Goal: Task Accomplishment & Management: Manage account settings

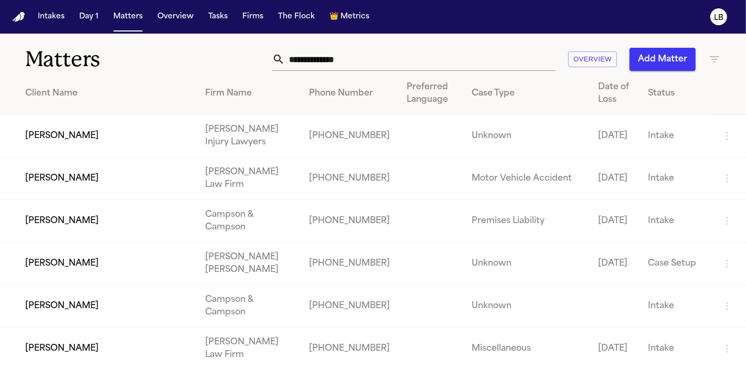
click at [337, 63] on input "text" at bounding box center [420, 59] width 271 height 23
paste input "*********"
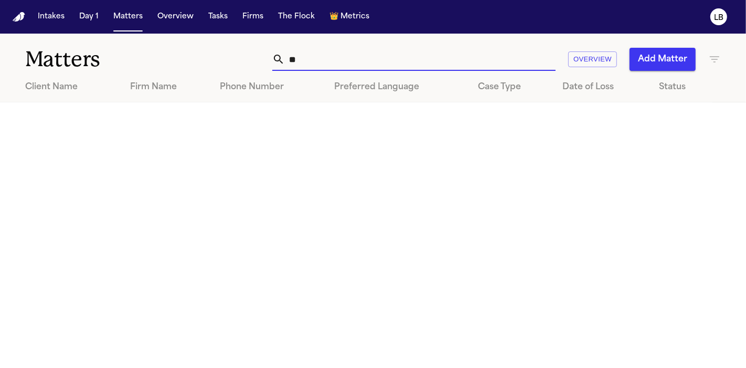
type input "*"
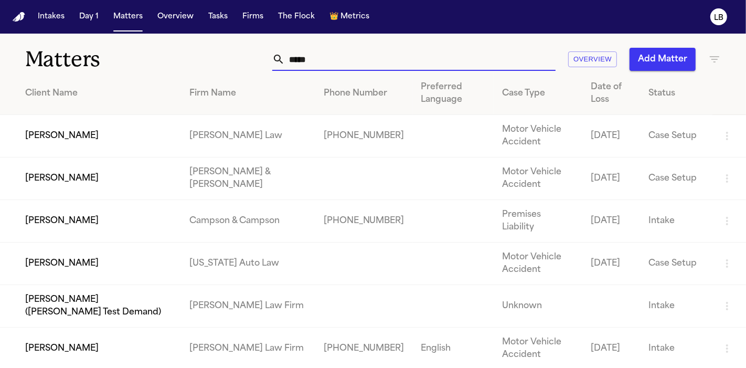
drag, startPoint x: 337, startPoint y: 63, endPoint x: 270, endPoint y: 56, distance: 68.1
click at [270, 56] on div "***** Overview Add Matter" at bounding box center [469, 59] width 504 height 23
type input "*****"
click at [67, 179] on td "[PERSON_NAME]" at bounding box center [90, 178] width 181 height 43
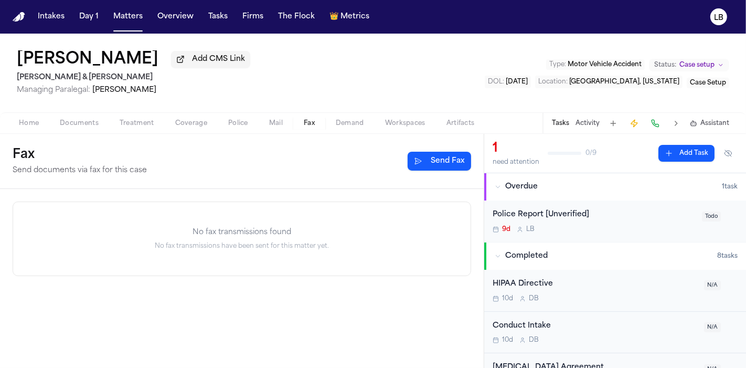
click at [304, 121] on span "Fax" at bounding box center [309, 123] width 11 height 8
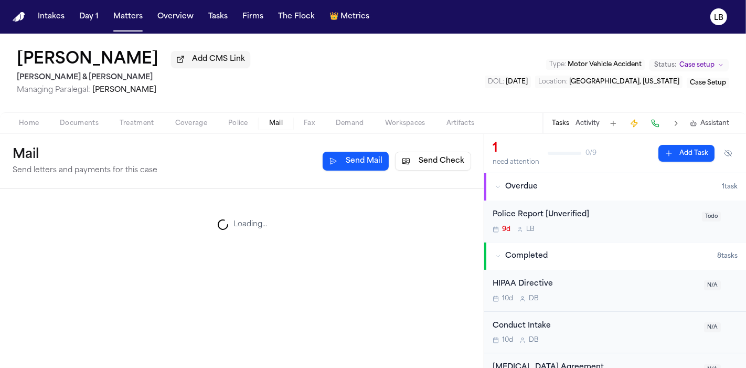
click at [266, 120] on button "Mail" at bounding box center [276, 123] width 35 height 13
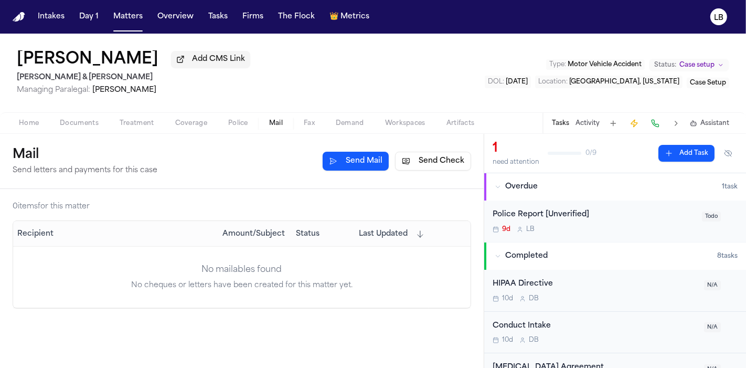
click at [430, 164] on button "Send Check" at bounding box center [433, 161] width 76 height 19
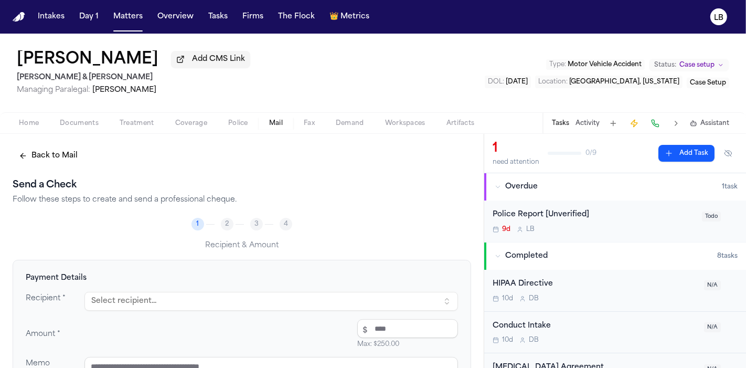
click at [175, 300] on button "Select recipient..." at bounding box center [271, 301] width 374 height 19
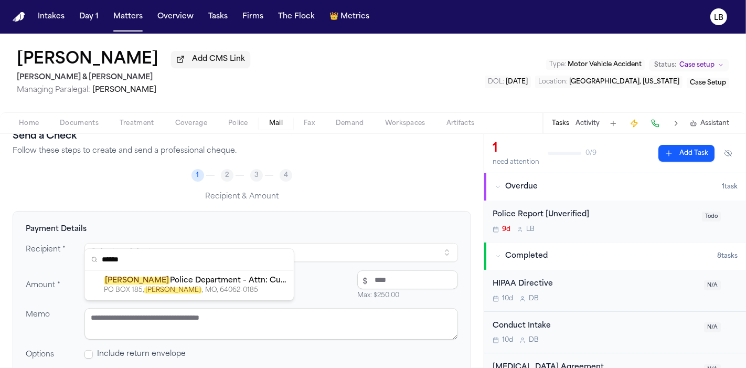
scroll to position [78, 0]
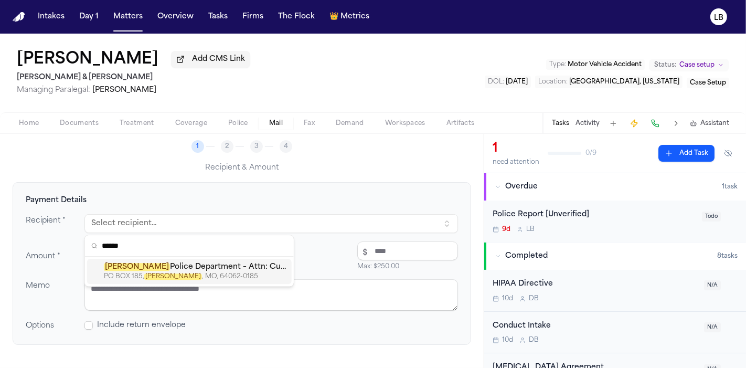
type input "******"
click at [249, 273] on div "PO BOX 185, LAWSON , MO, 64062-0185" at bounding box center [196, 276] width 184 height 8
type textarea "**********"
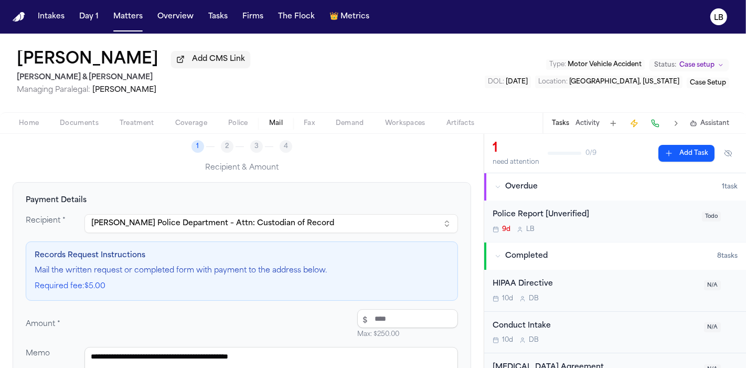
click at [372, 319] on input "number" at bounding box center [407, 318] width 101 height 19
type input "****"
click at [218, 315] on div "Amount * $ **** Max: $ 250.00 $5.00" at bounding box center [242, 323] width 432 height 29
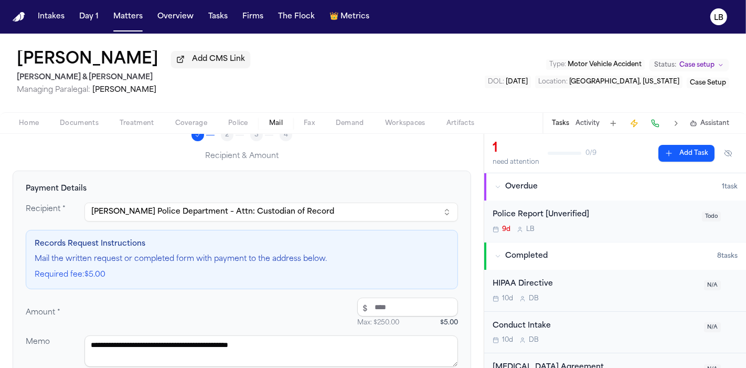
scroll to position [169, 0]
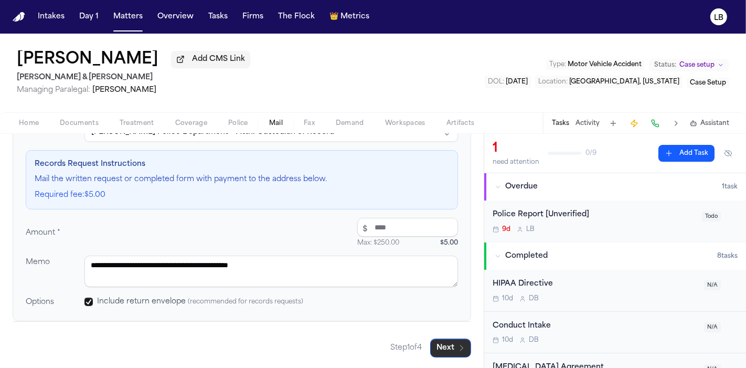
click at [448, 339] on button "Next" at bounding box center [450, 347] width 41 height 19
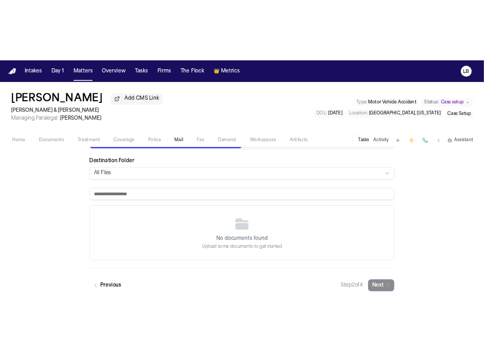
scroll to position [141, 0]
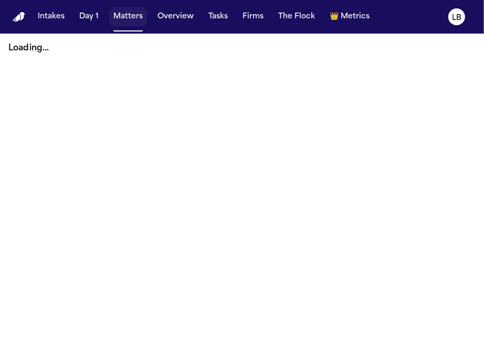
click at [126, 13] on button "Matters" at bounding box center [128, 16] width 38 height 19
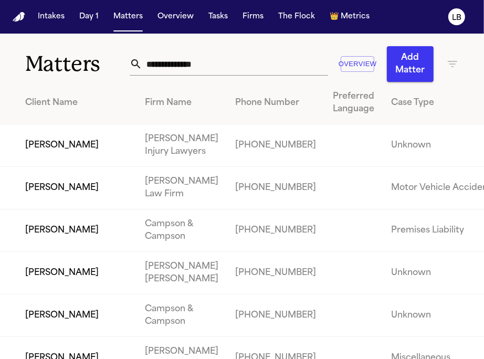
click at [192, 51] on div "Overview Add Matter" at bounding box center [294, 64] width 329 height 36
click at [196, 60] on input "text" at bounding box center [235, 63] width 186 height 23
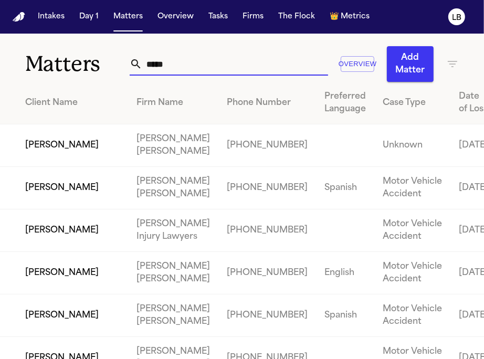
type input "*****"
click at [75, 252] on td "[PERSON_NAME]" at bounding box center [64, 230] width 128 height 43
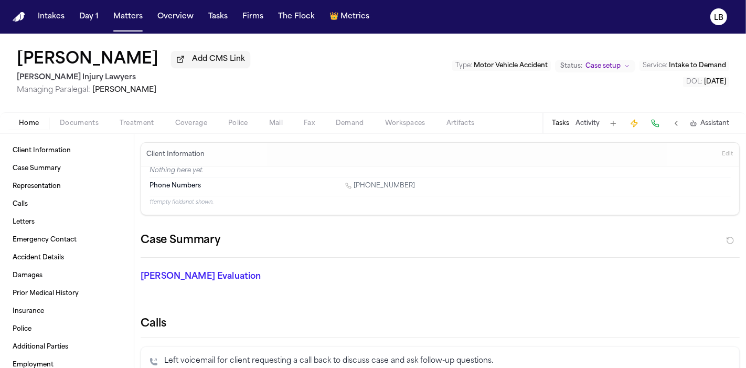
click at [91, 119] on span "Documents" at bounding box center [79, 123] width 39 height 8
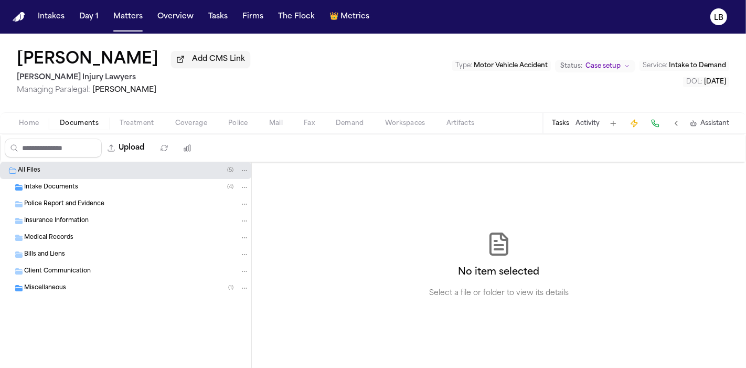
click at [69, 186] on span "Intake Documents" at bounding box center [51, 187] width 54 height 9
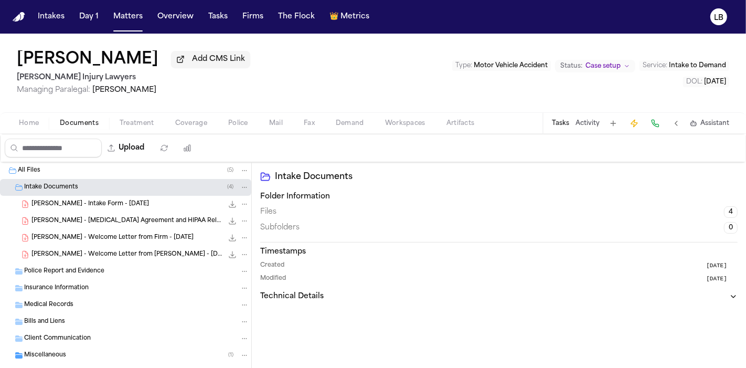
click at [99, 200] on span "C. Adams - Intake Form - 9.19.25" at bounding box center [90, 204] width 118 height 9
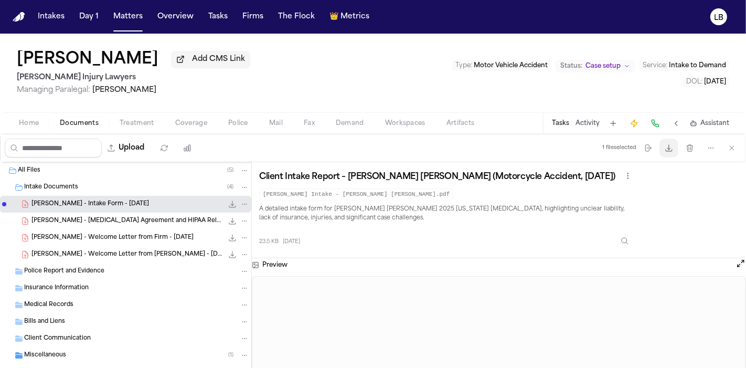
click at [483, 145] on button "Download files" at bounding box center [669, 148] width 19 height 19
click at [0, 88] on div "Cody Adams Add CMS Link George Sink Injury Lawyers Managing Paralegal: Jessica …" at bounding box center [373, 73] width 746 height 79
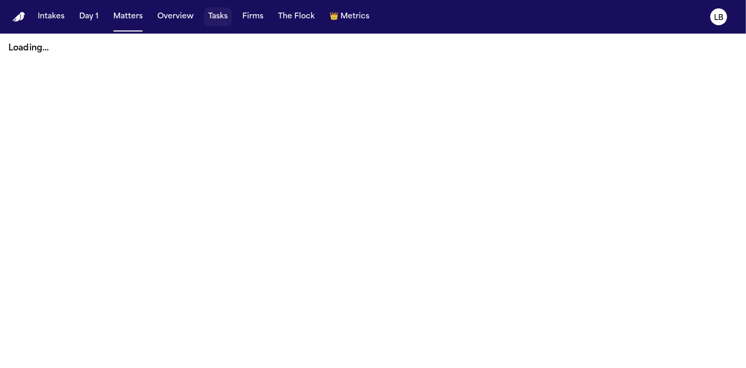
click at [214, 14] on button "Tasks" at bounding box center [218, 16] width 28 height 19
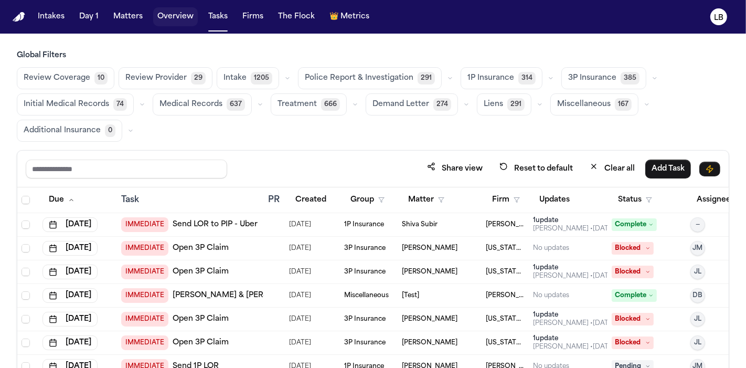
click at [163, 10] on button "Overview" at bounding box center [175, 16] width 45 height 19
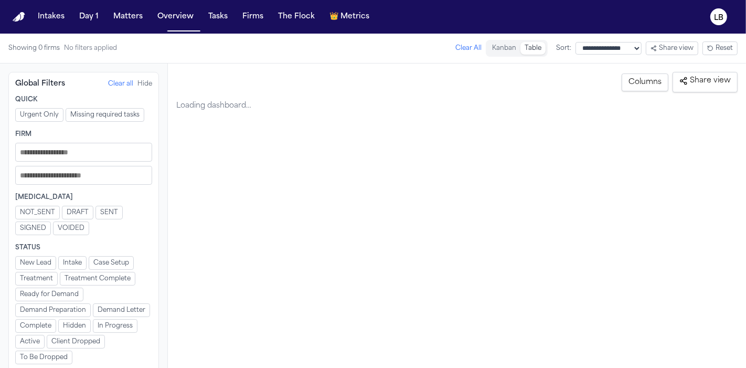
click at [141, 11] on button "Matters" at bounding box center [128, 16] width 38 height 19
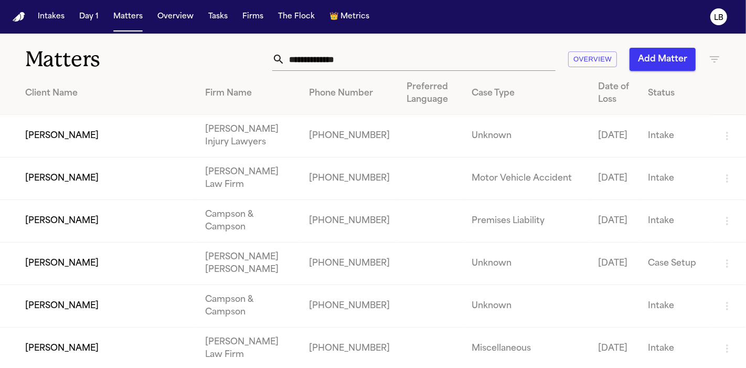
click at [310, 56] on input "text" at bounding box center [420, 59] width 271 height 23
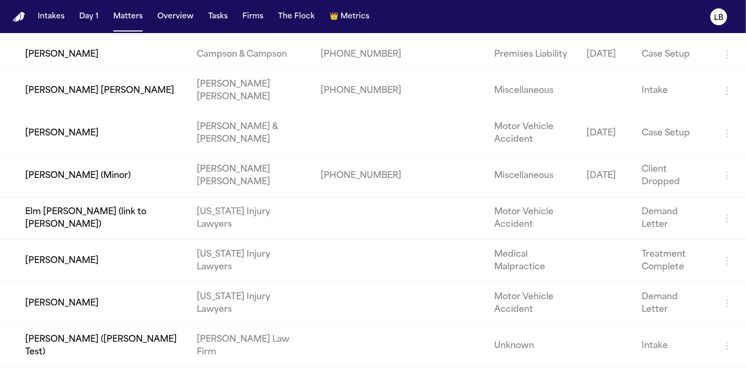
scroll to position [288, 0]
type input "****"
click at [81, 112] on td "[PERSON_NAME] [PERSON_NAME]" at bounding box center [94, 91] width 188 height 43
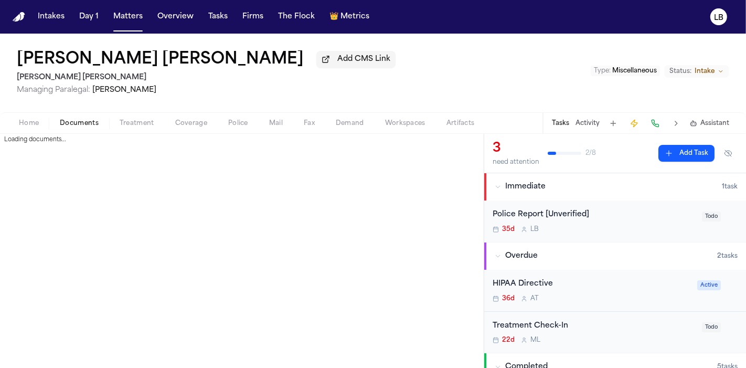
click at [66, 126] on span "Documents" at bounding box center [79, 123] width 39 height 8
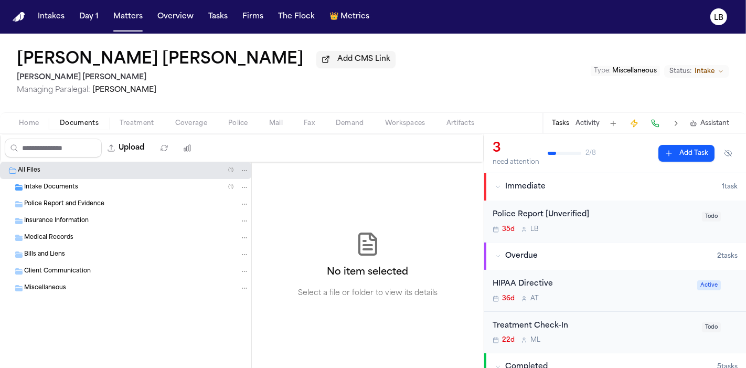
click at [63, 191] on div "Intake Documents ( 1 )" at bounding box center [125, 187] width 251 height 17
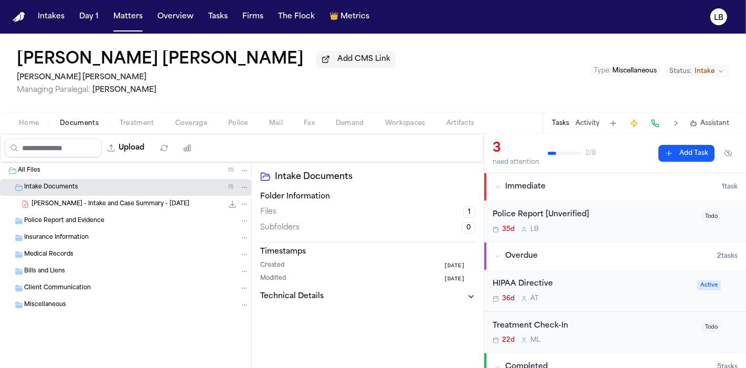
click at [122, 203] on span "C. Valenia - Intake and Case Summary - 8.21.25" at bounding box center [110, 204] width 158 height 9
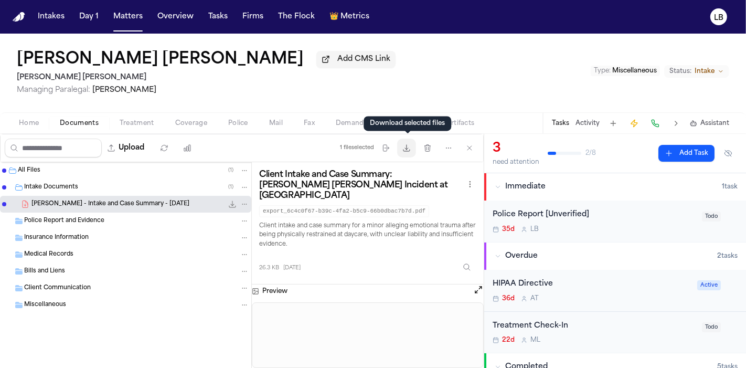
click at [403, 153] on button "Download files" at bounding box center [406, 148] width 19 height 19
click at [523, 209] on div "Police Report [Unverified]" at bounding box center [594, 215] width 203 height 12
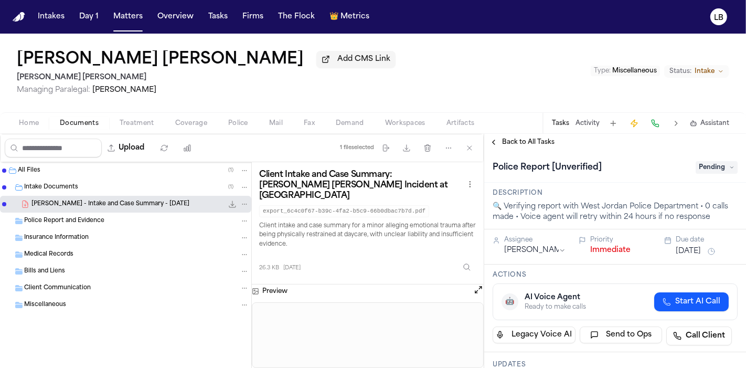
click at [702, 164] on span "Pending" at bounding box center [717, 167] width 42 height 13
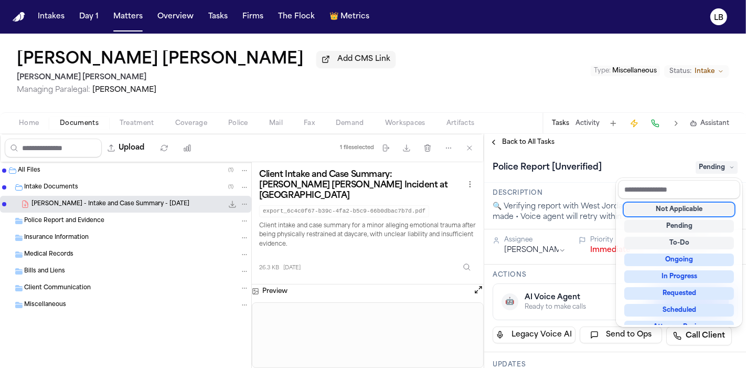
click at [688, 211] on div "Not Applicable" at bounding box center [679, 209] width 110 height 13
click at [131, 18] on div "Intakes Day 1 Matters Overview Tasks Firms The Flock 👑 Metrics LB Cody Joel Val…" at bounding box center [373, 184] width 746 height 368
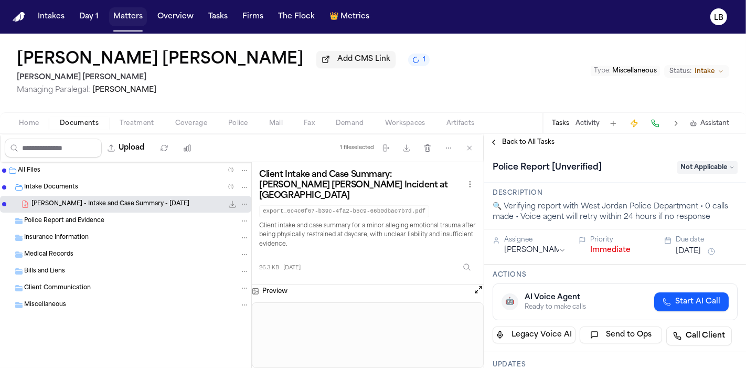
click at [131, 18] on button "Matters" at bounding box center [128, 16] width 38 height 19
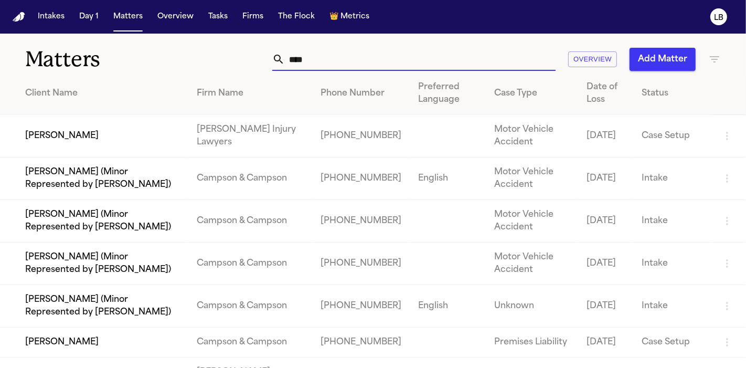
click at [333, 60] on input "****" at bounding box center [420, 59] width 271 height 23
type input "****"
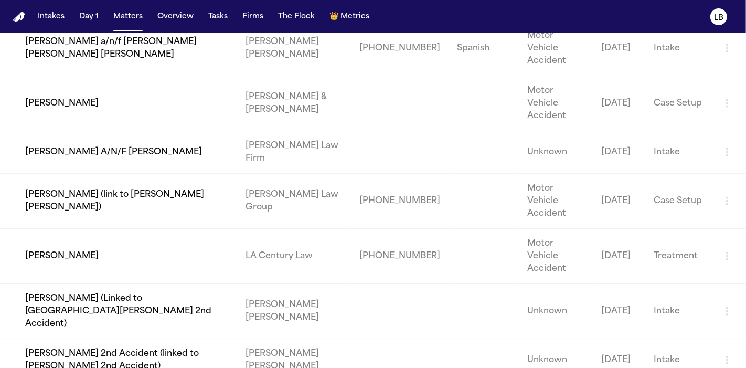
scroll to position [418, 0]
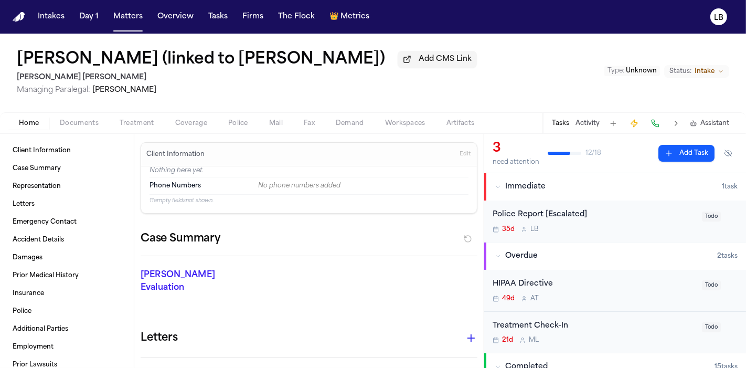
click at [80, 125] on span "Documents" at bounding box center [79, 123] width 39 height 8
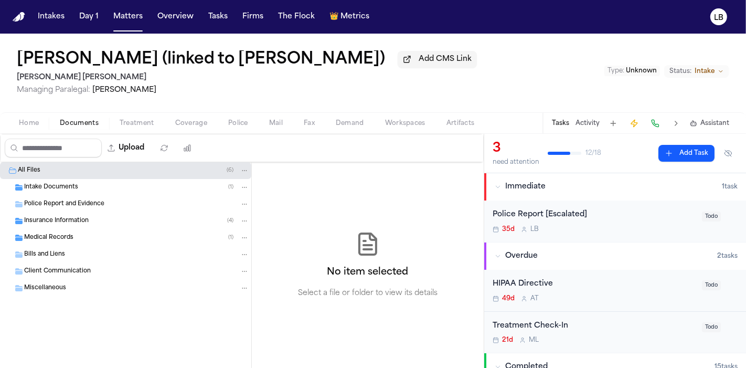
click at [71, 190] on span "Intake Documents" at bounding box center [51, 187] width 54 height 9
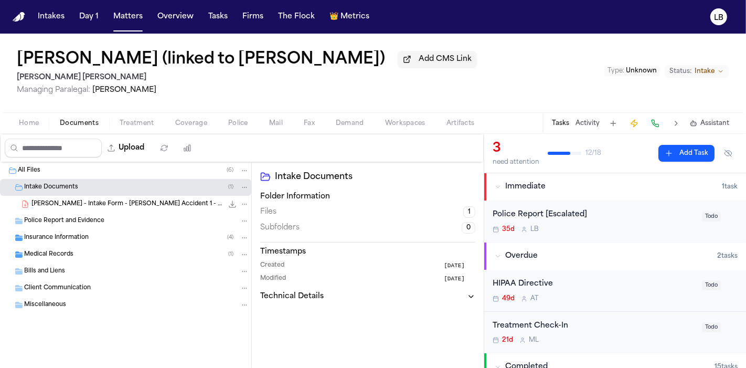
click at [165, 200] on span "A. Latu - Intake Form - Malissa Latu Accident 1 - 8.5.25" at bounding box center [127, 204] width 192 height 9
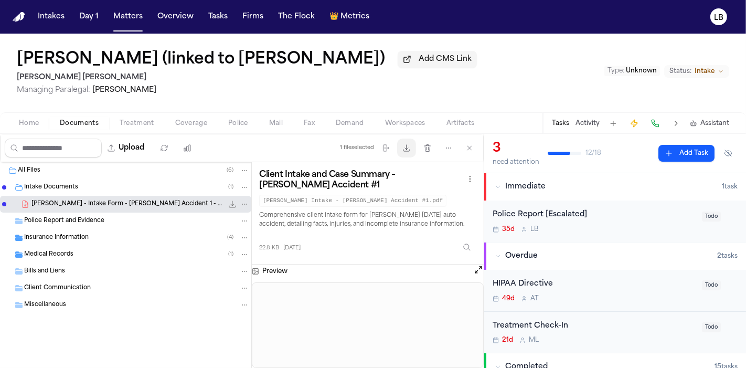
click at [407, 149] on icon "button" at bounding box center [406, 148] width 8 height 8
click at [32, 129] on span "button" at bounding box center [29, 129] width 33 height 1
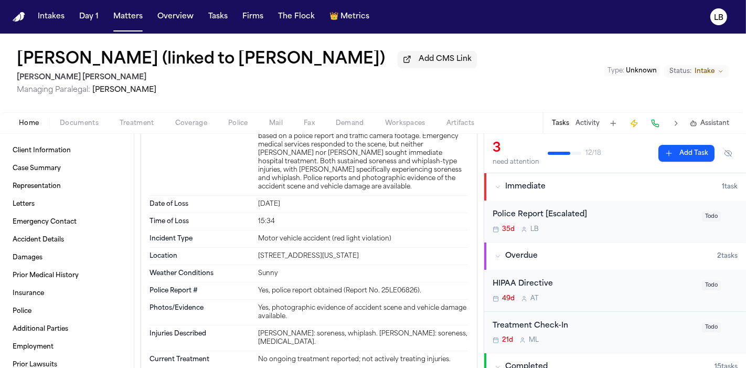
scroll to position [466, 0]
click at [380, 288] on div "Yes, police report obtained (Report No. 25LE06826)." at bounding box center [363, 292] width 210 height 8
drag, startPoint x: 378, startPoint y: 267, endPoint x: 412, endPoint y: 268, distance: 34.1
click at [412, 288] on div "Yes, police report obtained (Report No. 25LE06826)." at bounding box center [363, 292] width 210 height 8
copy div "25LE06826"
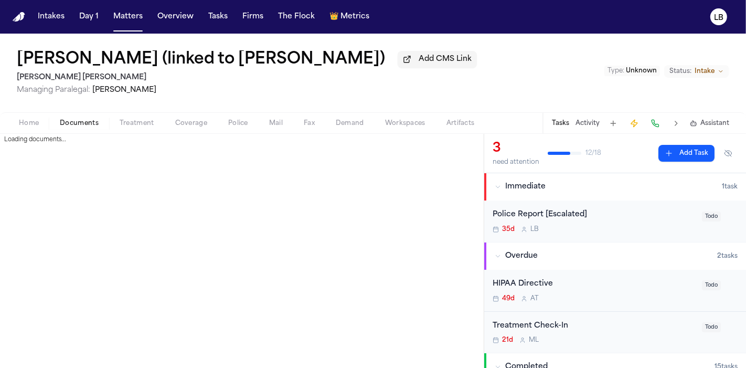
click at [83, 121] on span "Documents" at bounding box center [79, 123] width 39 height 8
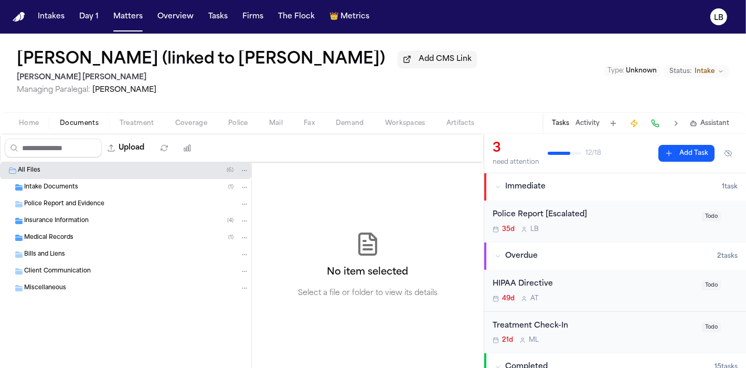
click at [68, 209] on div "Police Report and Evidence" at bounding box center [125, 204] width 251 height 17
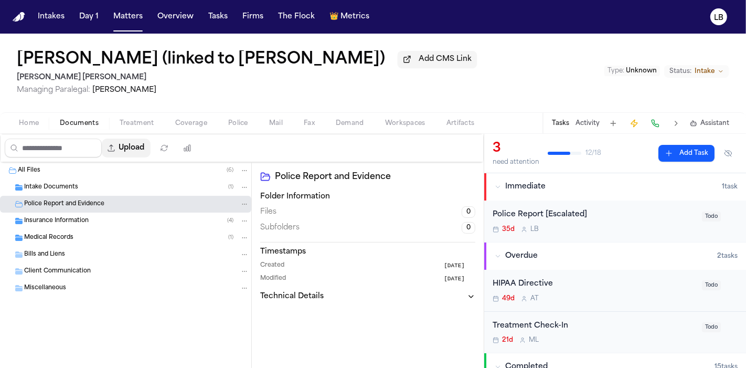
click at [150, 148] on button "Upload" at bounding box center [126, 148] width 49 height 19
select select "**********"
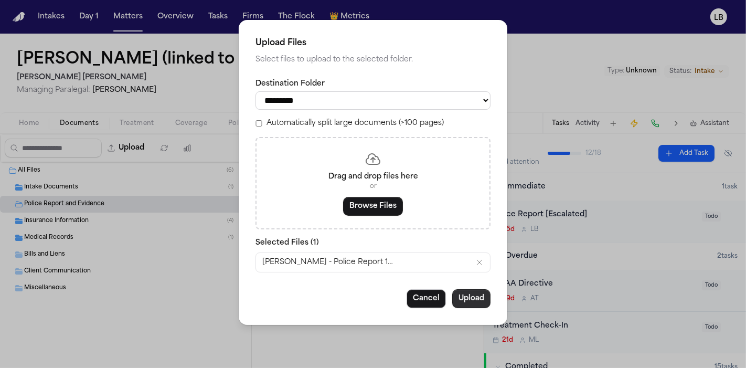
click at [463, 299] on button "Upload" at bounding box center [471, 298] width 38 height 19
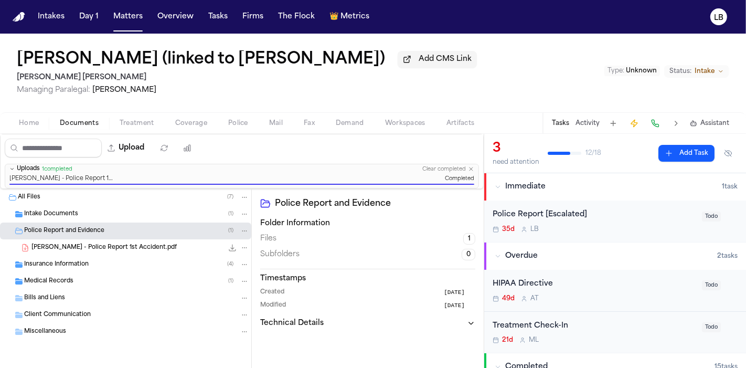
click at [648, 222] on div "Police Report [Escalated] 35d L B" at bounding box center [594, 221] width 203 height 25
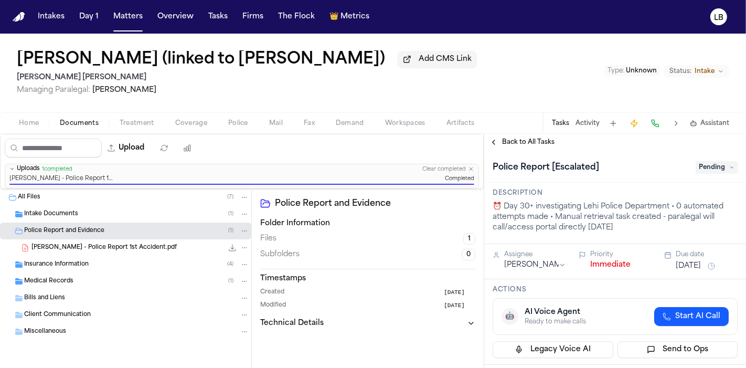
click at [714, 161] on span "Pending" at bounding box center [717, 167] width 42 height 13
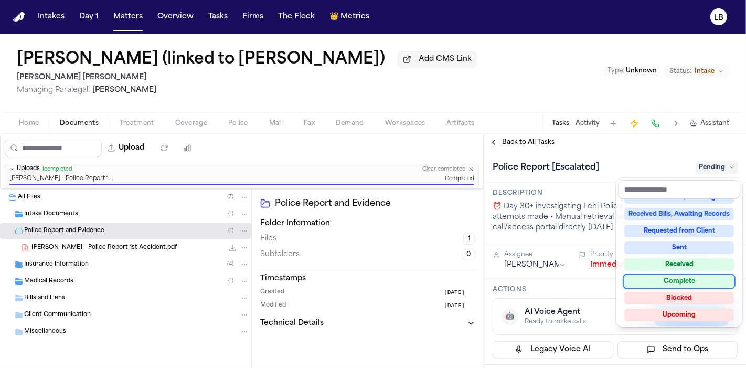
click at [691, 277] on div "Complete" at bounding box center [679, 281] width 110 height 13
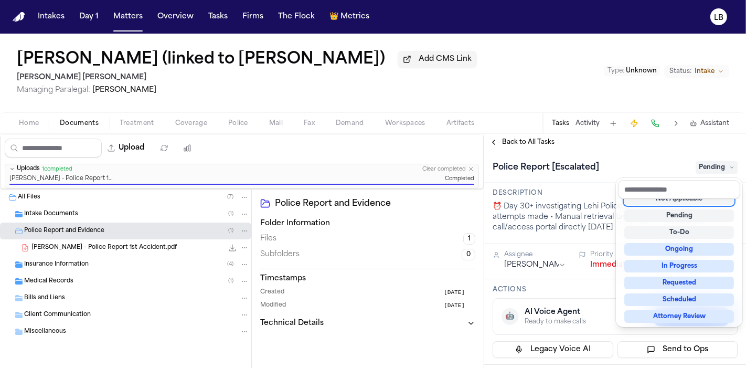
scroll to position [4, 0]
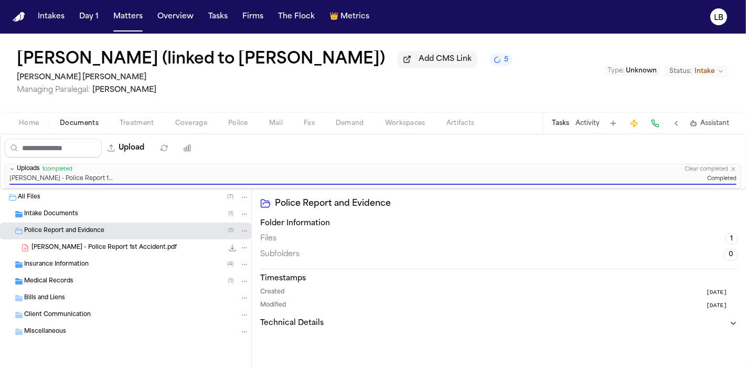
click at [123, 2] on nav "Intakes Day 1 Matters Overview Tasks Firms The Flock 👑 Metrics LB" at bounding box center [373, 17] width 746 height 34
click at [126, 15] on button "Matters" at bounding box center [128, 16] width 38 height 19
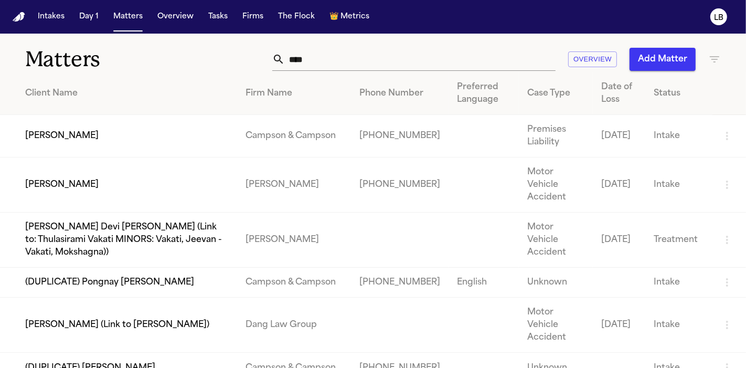
click at [311, 48] on input "****" at bounding box center [420, 59] width 271 height 23
click at [313, 61] on input "****" at bounding box center [420, 59] width 271 height 23
type input "*"
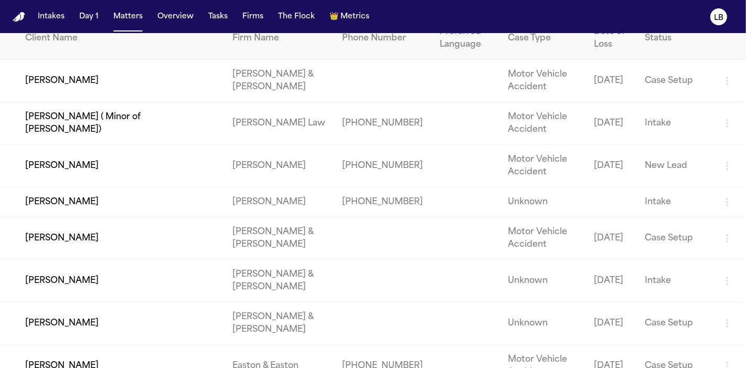
scroll to position [56, 0]
type input "****"
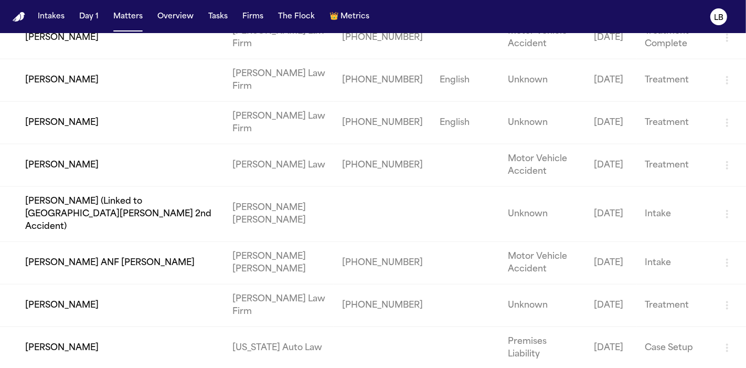
scroll to position [1052, 0]
click at [211, 203] on td "[PERSON_NAME] (Linked to [GEOGRAPHIC_DATA][PERSON_NAME] 2nd Accident)" at bounding box center [112, 213] width 224 height 55
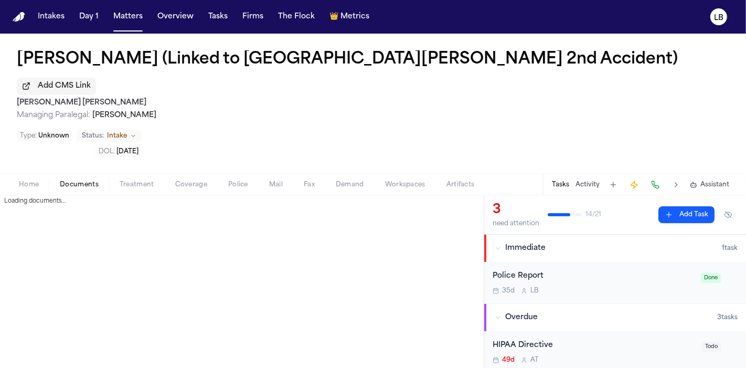
click at [91, 181] on span "Documents" at bounding box center [79, 185] width 39 height 8
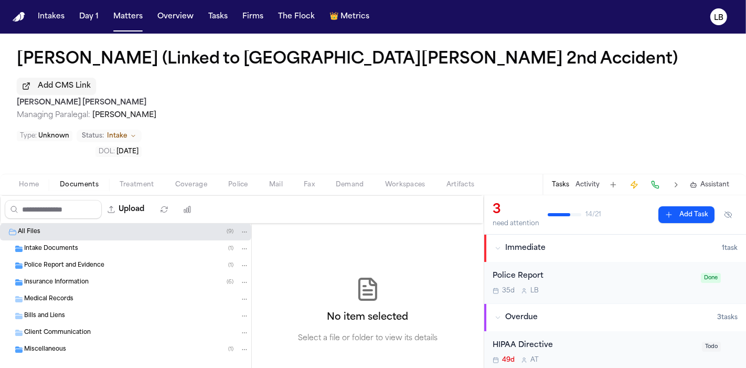
click at [73, 261] on span "Police Report and Evidence" at bounding box center [64, 265] width 80 height 9
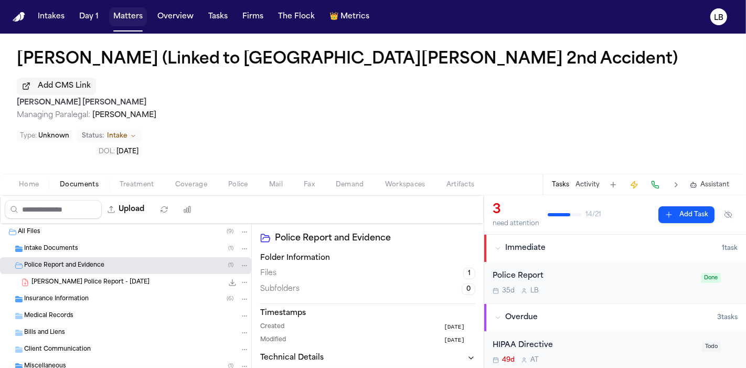
click at [131, 15] on button "Matters" at bounding box center [128, 16] width 38 height 19
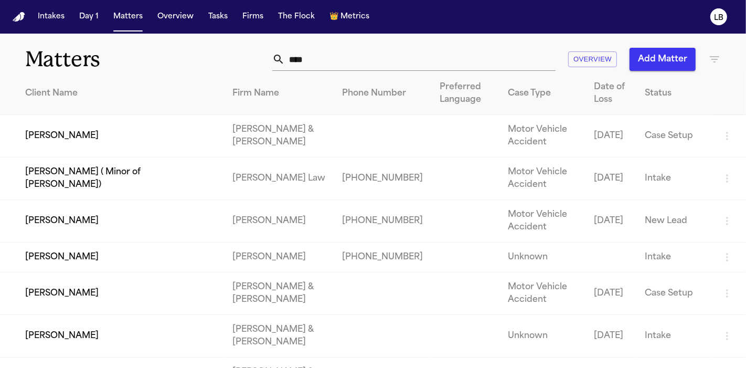
click at [305, 59] on input "****" at bounding box center [420, 59] width 271 height 23
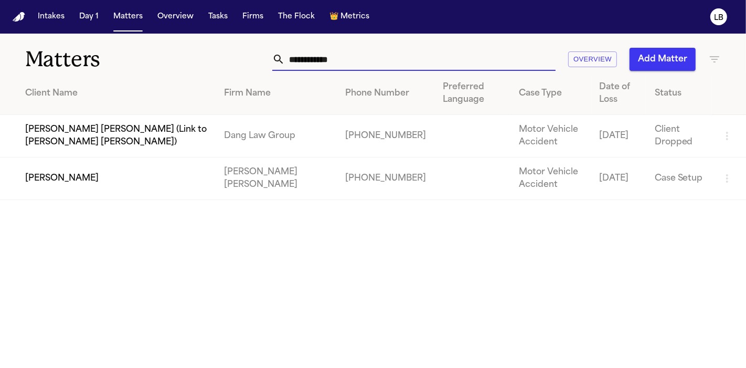
type input "**********"
click at [305, 183] on td "[PERSON_NAME] [PERSON_NAME]" at bounding box center [276, 178] width 121 height 43
click at [60, 178] on td "[PERSON_NAME]" at bounding box center [108, 178] width 216 height 43
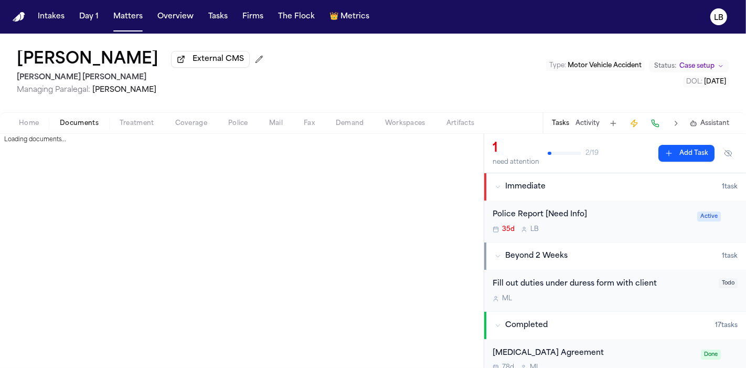
click at [86, 126] on span "Documents" at bounding box center [79, 123] width 39 height 8
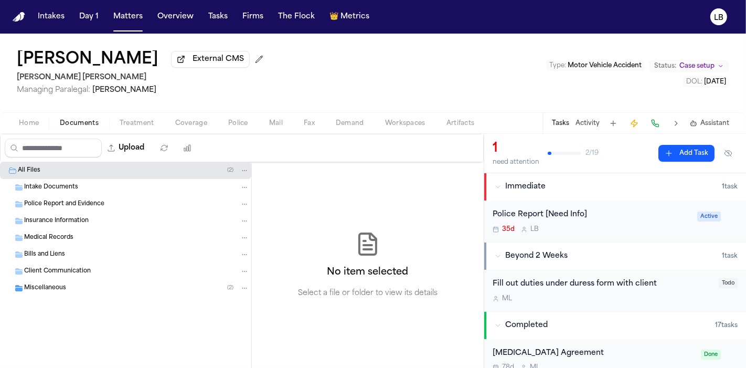
click at [66, 286] on div "Miscellaneous ( 2 )" at bounding box center [136, 287] width 225 height 9
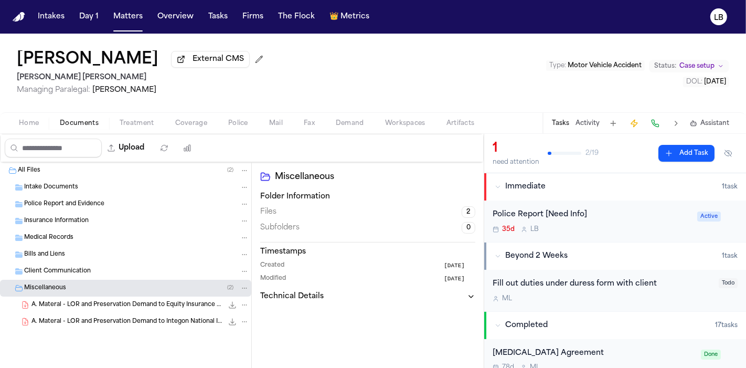
click at [37, 118] on button "Home" at bounding box center [28, 123] width 41 height 13
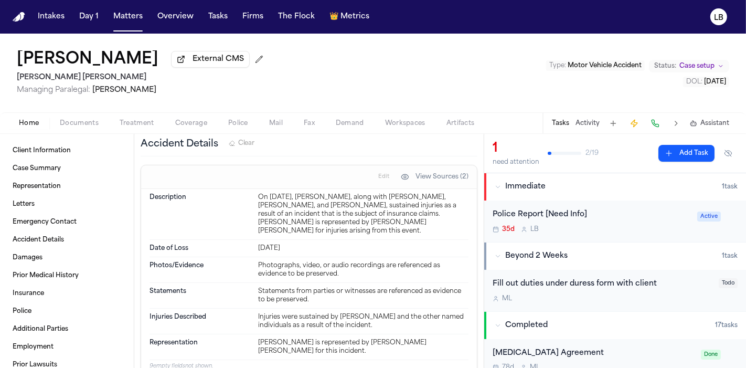
drag, startPoint x: 729, startPoint y: 81, endPoint x: 689, endPoint y: 84, distance: 40.5
click at [689, 84] on div "Adrian Materal External CMS Steele Adams Hosman Managing Paralegal: Jacqueline …" at bounding box center [373, 73] width 746 height 79
copy span "[DATE]"
drag, startPoint x: 389, startPoint y: 182, endPoint x: 377, endPoint y: 191, distance: 15.7
click at [377, 193] on div "On June 8, 2025, Adrian Materal, along with Arianna Briceno, Keybelis Briceno, …" at bounding box center [363, 214] width 210 height 42
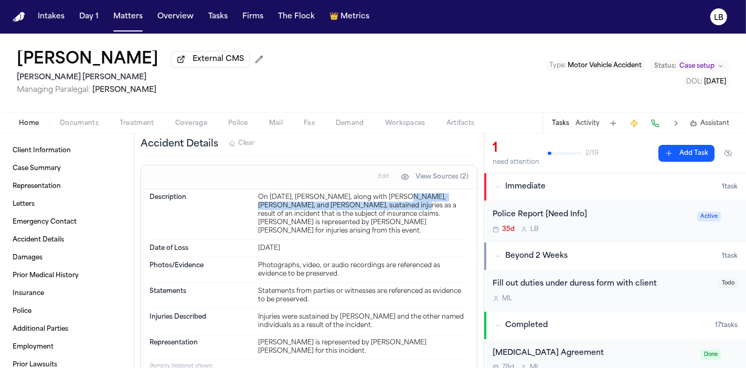
copy div "Arianna Briceno, Keybelis Briceno, and Maikel Castellano"
click at [258, 193] on div "On June 8, 2025, Adrian Materal, along with Arianna Briceno, Keybelis Briceno, …" at bounding box center [363, 214] width 210 height 42
drag, startPoint x: 255, startPoint y: 179, endPoint x: 378, endPoint y: 192, distance: 123.4
click at [378, 193] on div "On June 8, 2025, Adrian Materal, along with Arianna Briceno, Keybelis Briceno, …" at bounding box center [363, 214] width 210 height 42
copy div "On June 8, 2025, Adrian Materal, along with Arianna Briceno, Keybelis Briceno, …"
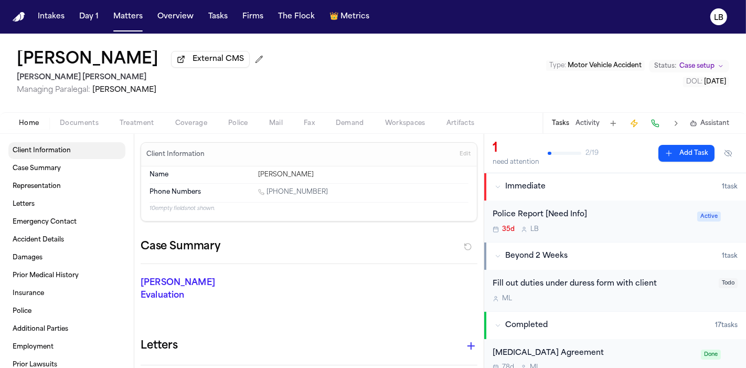
click at [54, 148] on span "Client Information" at bounding box center [42, 150] width 58 height 8
click at [60, 169] on span "Case Summary" at bounding box center [37, 168] width 48 height 8
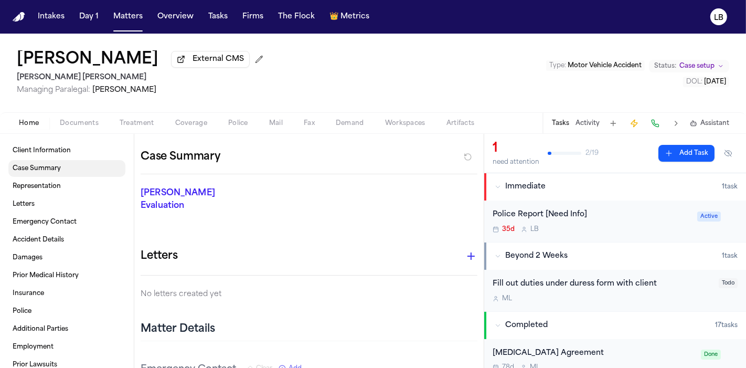
scroll to position [91, 0]
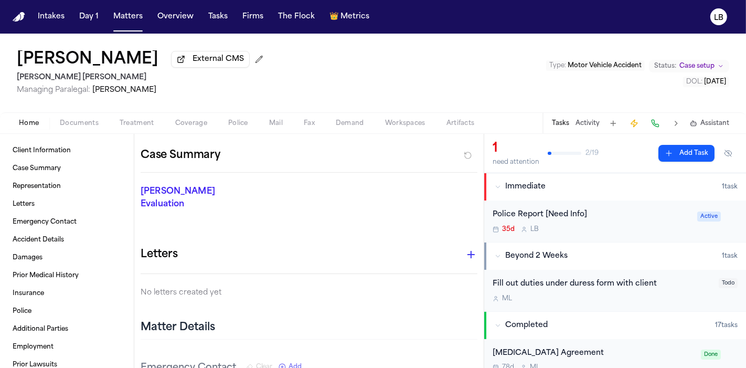
click at [75, 122] on span "Documents" at bounding box center [79, 123] width 39 height 8
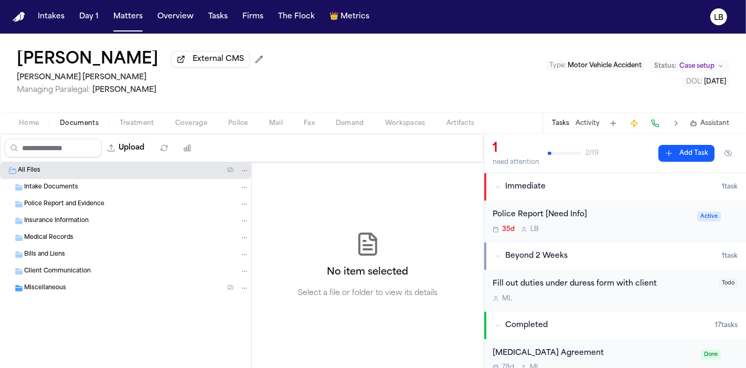
click at [64, 185] on span "Intake Documents" at bounding box center [51, 187] width 54 height 9
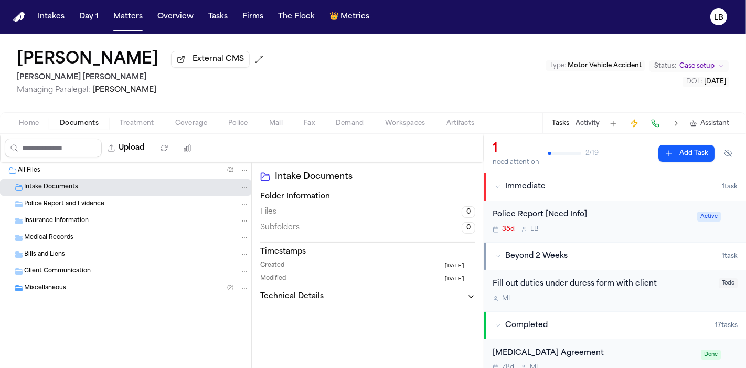
click at [50, 286] on span "Miscellaneous" at bounding box center [45, 288] width 42 height 9
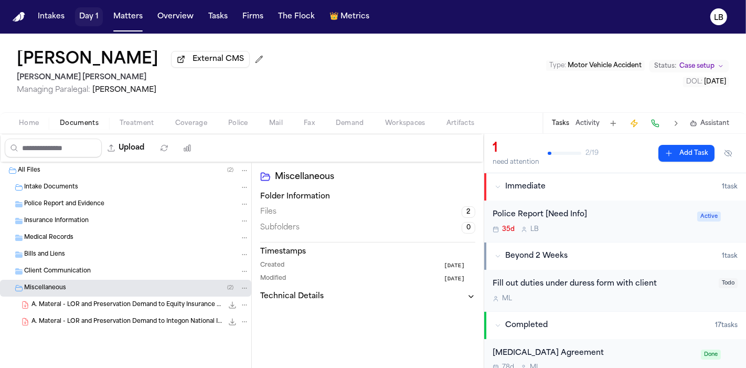
click at [87, 18] on button "Day 1" at bounding box center [89, 16] width 28 height 19
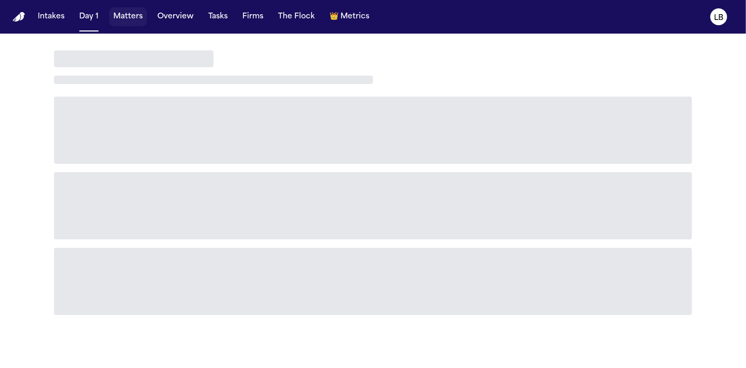
click at [113, 19] on button "Matters" at bounding box center [128, 16] width 38 height 19
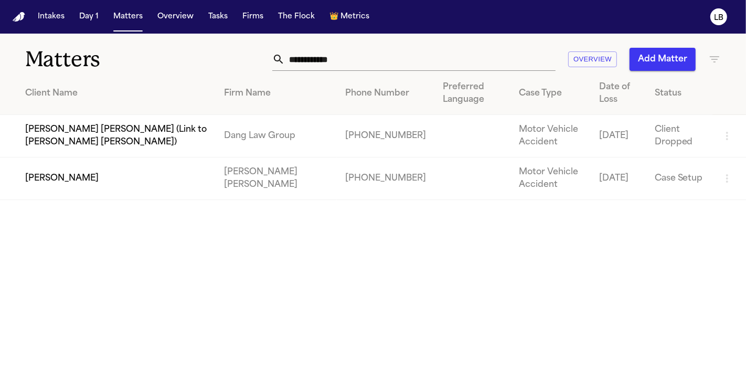
click at [378, 68] on input "**********" at bounding box center [420, 59] width 271 height 23
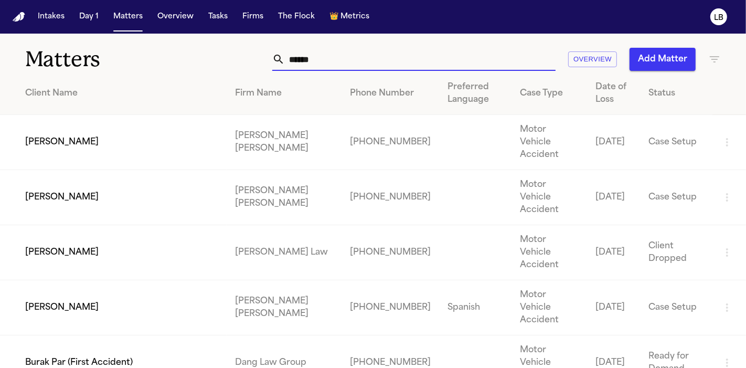
type input "******"
click at [63, 280] on td "[PERSON_NAME]" at bounding box center [113, 307] width 227 height 55
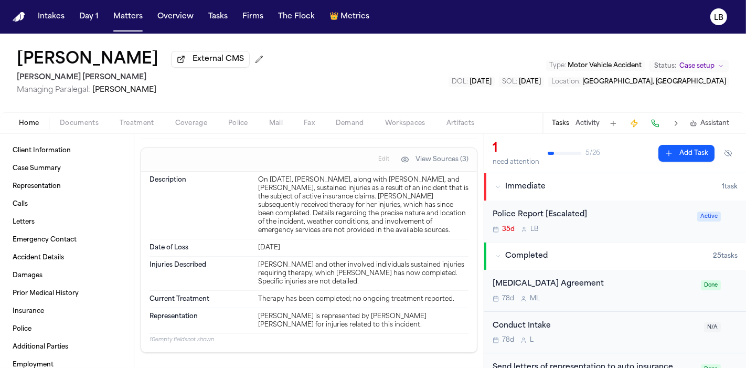
scroll to position [707, 0]
click at [86, 129] on span "button" at bounding box center [79, 129] width 51 height 1
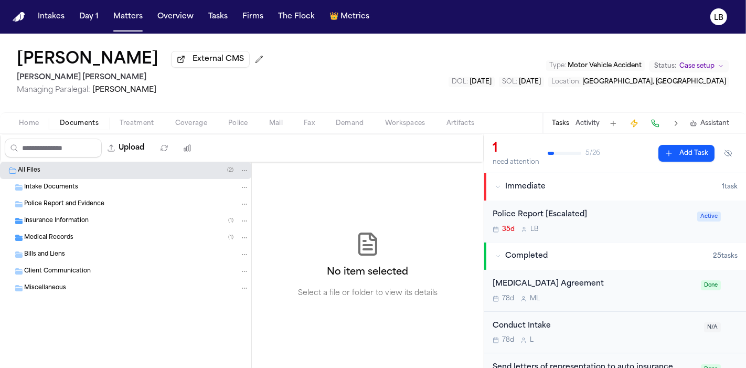
click at [82, 187] on div "Intake Documents" at bounding box center [136, 187] width 225 height 9
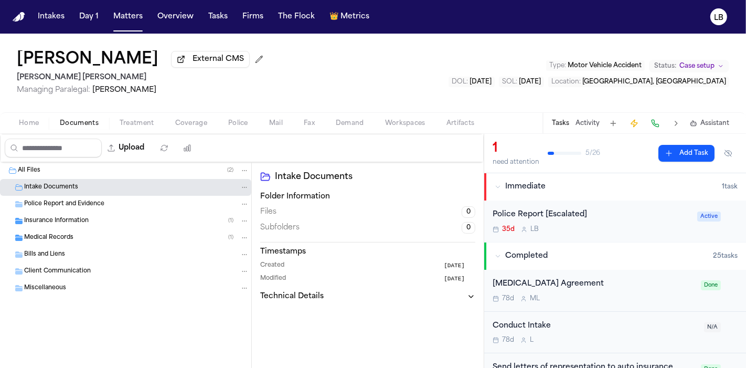
click at [39, 122] on button "Home" at bounding box center [28, 123] width 41 height 13
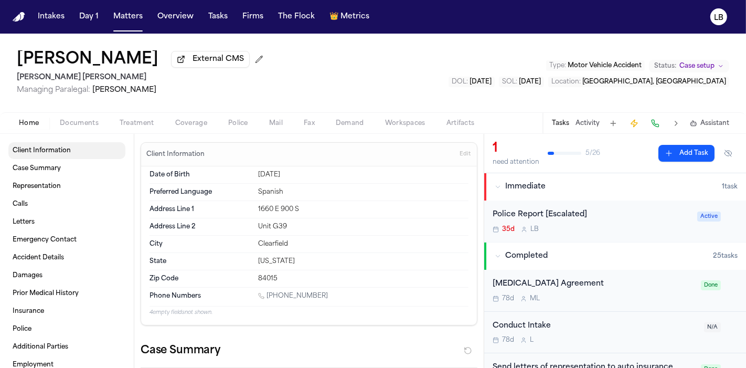
click at [59, 148] on span "Client Information" at bounding box center [42, 150] width 58 height 8
click at [67, 166] on link "Case Summary" at bounding box center [66, 168] width 117 height 17
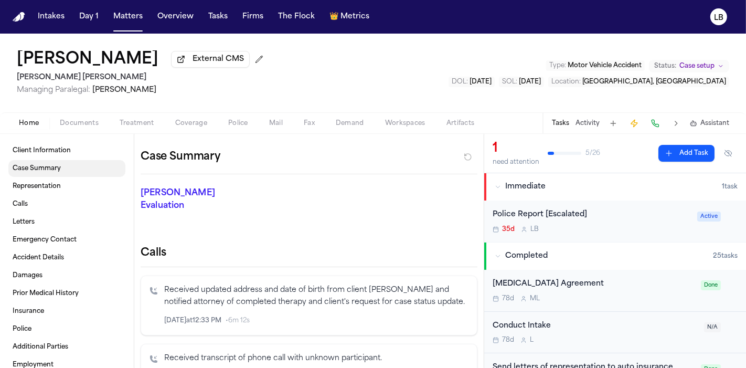
scroll to position [194, 0]
click at [61, 184] on link "Representation" at bounding box center [66, 186] width 117 height 17
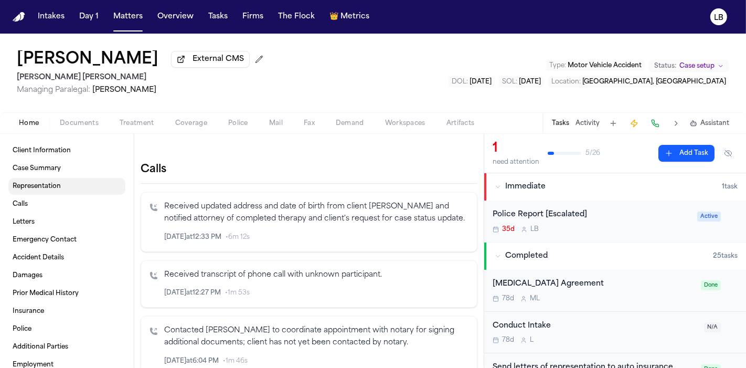
scroll to position [279, 0]
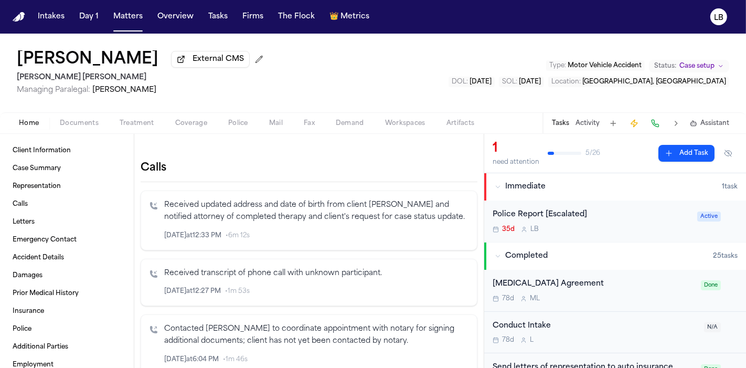
click at [95, 124] on span "Documents" at bounding box center [79, 123] width 39 height 8
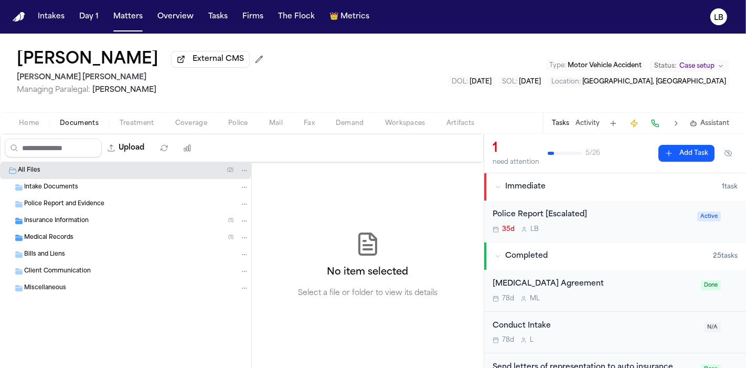
click at [79, 189] on div "Intake Documents" at bounding box center [136, 187] width 225 height 9
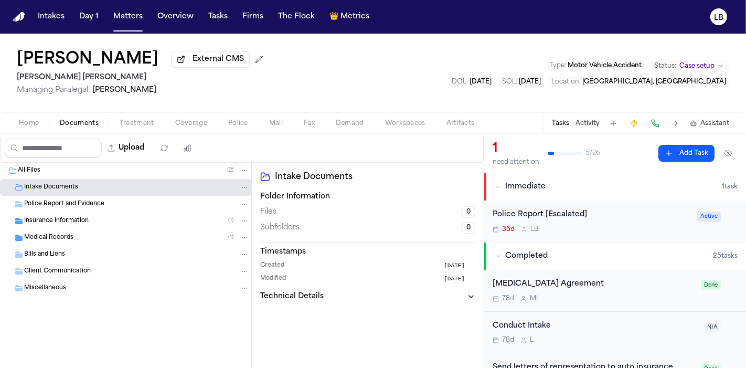
click at [85, 209] on div "Police Report and Evidence" at bounding box center [125, 204] width 251 height 17
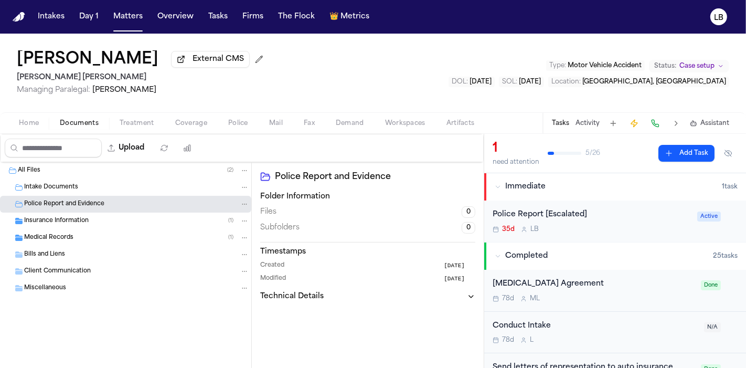
click at [19, 130] on div "Home Documents Treatment Coverage Police Mail Fax Demand Workspaces Artifacts T…" at bounding box center [373, 122] width 746 height 21
click at [29, 125] on span "Home" at bounding box center [29, 123] width 20 height 8
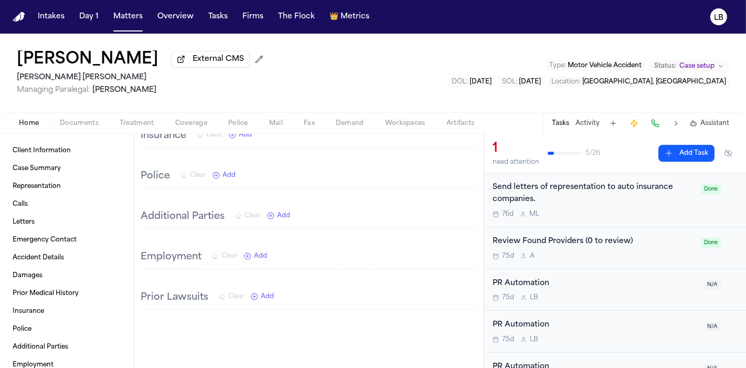
scroll to position [179, 0]
click at [584, 118] on div "Tasks Activity Assistant" at bounding box center [640, 123] width 195 height 20
click at [594, 115] on div "Tasks Activity Assistant" at bounding box center [640, 123] width 195 height 20
click at [594, 125] on button "Activity" at bounding box center [588, 123] width 24 height 8
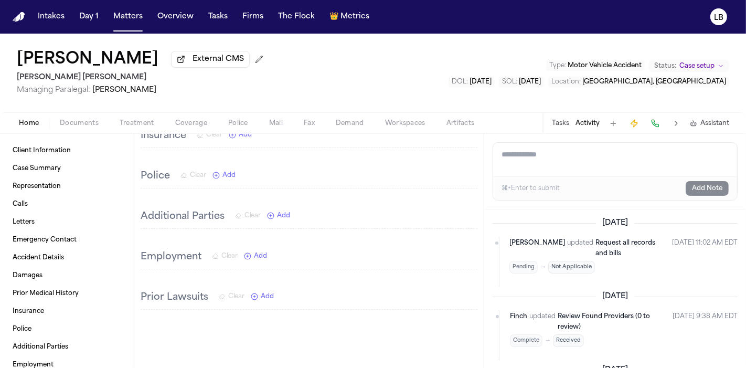
click at [570, 157] on textarea "Add a note to this matter" at bounding box center [615, 160] width 244 height 34
paste textarea "**********"
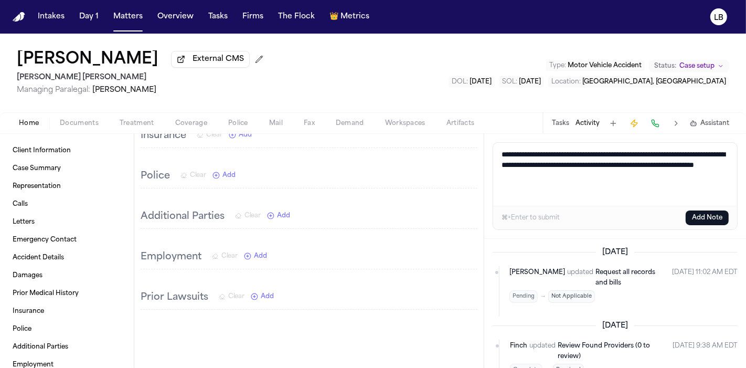
scroll to position [5, 0]
click at [501, 152] on textarea "**********" at bounding box center [615, 174] width 245 height 63
click at [499, 144] on textarea "**********" at bounding box center [615, 174] width 245 height 63
paste textarea "**********"
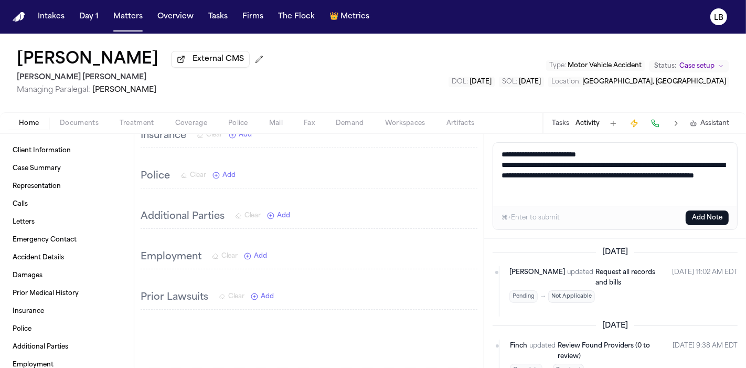
scroll to position [0, 0]
drag, startPoint x: 616, startPoint y: 194, endPoint x: 462, endPoint y: 122, distance: 169.9
click at [462, 122] on div "Arianna Briceno External CMS Steele Adams Hosman Managing Paralegal: Jacqueline…" at bounding box center [373, 201] width 746 height 334
type textarea "**********"
click at [703, 216] on button "Add Note" at bounding box center [707, 217] width 43 height 15
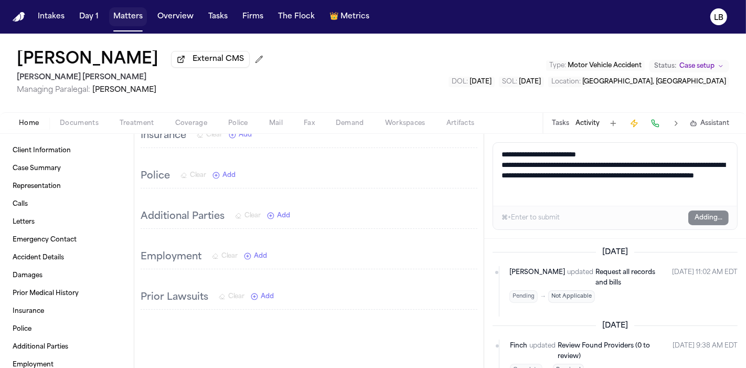
click at [118, 22] on button "Matters" at bounding box center [128, 16] width 38 height 19
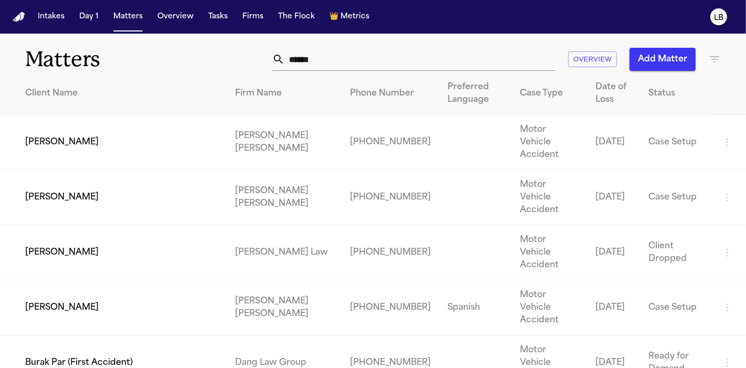
click at [319, 65] on input "******" at bounding box center [420, 59] width 271 height 23
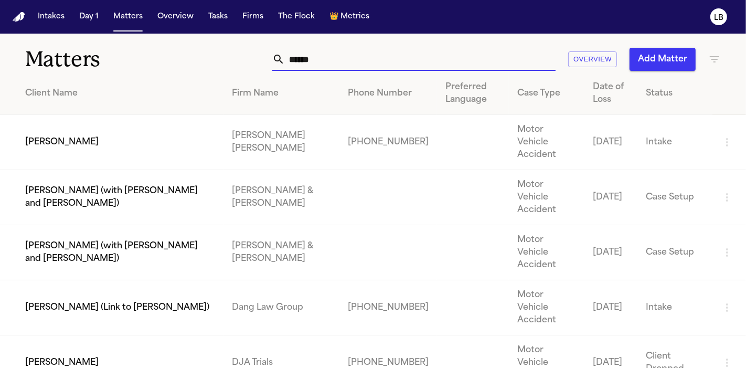
type input "******"
click at [47, 139] on td "[PERSON_NAME]" at bounding box center [112, 142] width 224 height 55
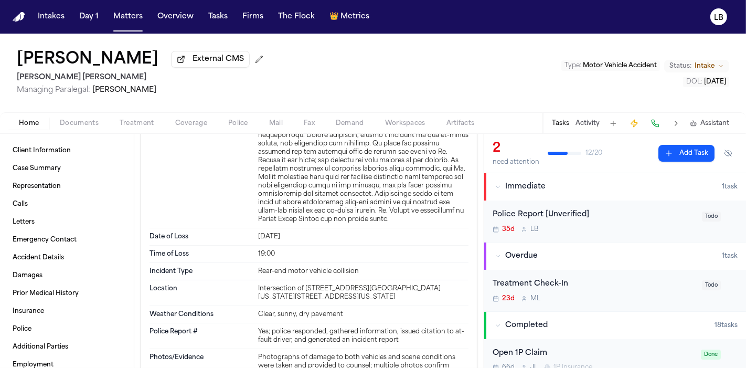
scroll to position [1282, 0]
drag, startPoint x: 324, startPoint y: 273, endPoint x: 241, endPoint y: 270, distance: 82.5
click at [241, 280] on div "Location Intersection of 4300 South Washington Boulevard and 400 East, South Og…" at bounding box center [309, 293] width 319 height 26
drag, startPoint x: 76, startPoint y: 63, endPoint x: 3, endPoint y: 55, distance: 73.4
click at [3, 55] on div "Sydnee Warner External CMS Steele Adams Hosman Managing Paralegal: Jacqueline M…" at bounding box center [373, 73] width 746 height 79
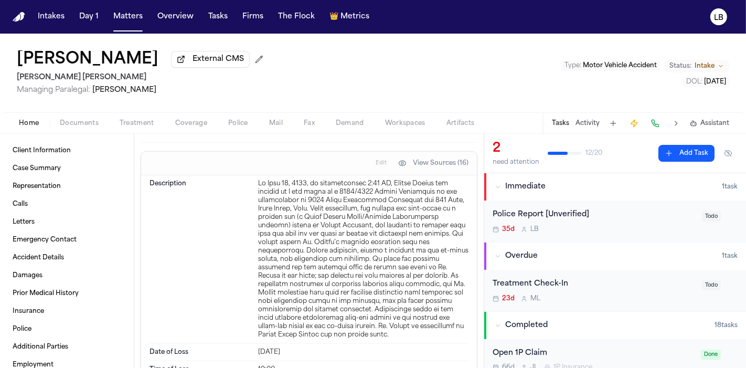
scroll to position [1167, 0]
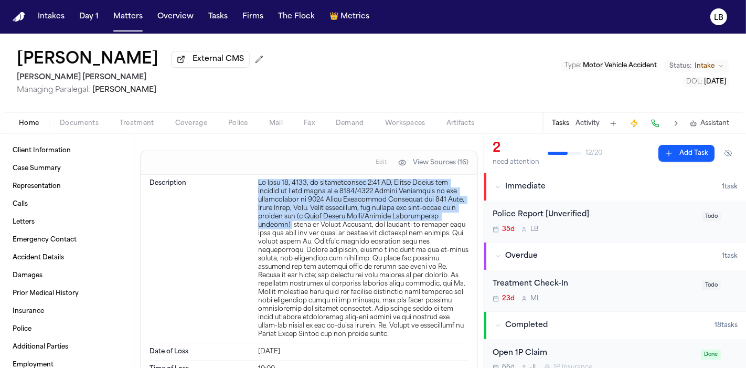
drag, startPoint x: 254, startPoint y: 163, endPoint x: 282, endPoint y: 204, distance: 48.8
click at [282, 204] on div at bounding box center [363, 259] width 210 height 160
copy div "On July 12, 2025, at approximately 7:00 PM, Sydnee Warner was stopped at a red …"
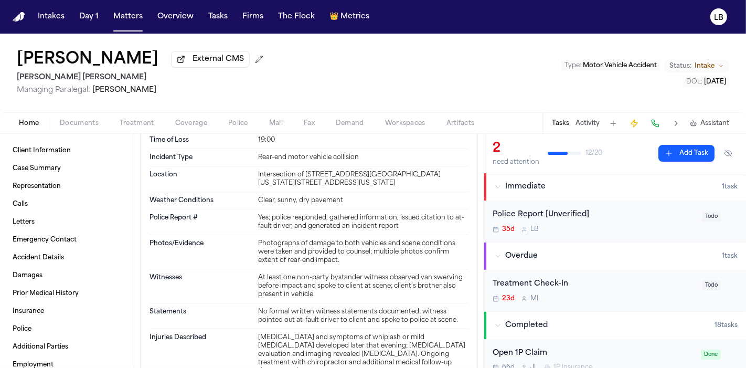
scroll to position [1397, 0]
click at [588, 125] on button "Activity" at bounding box center [588, 123] width 24 height 8
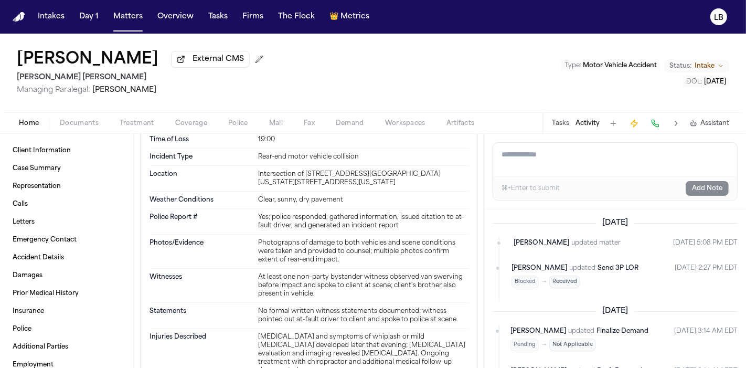
click at [578, 151] on textarea "Add a note to this matter" at bounding box center [615, 160] width 244 height 34
paste textarea "**********"
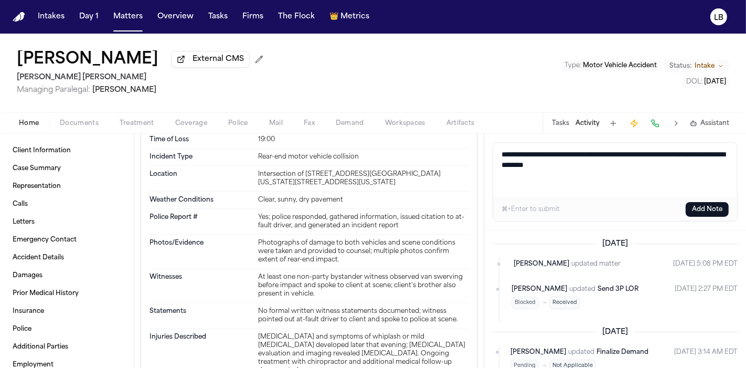
type textarea "**********"
click at [696, 210] on button "Add Note" at bounding box center [707, 209] width 43 height 15
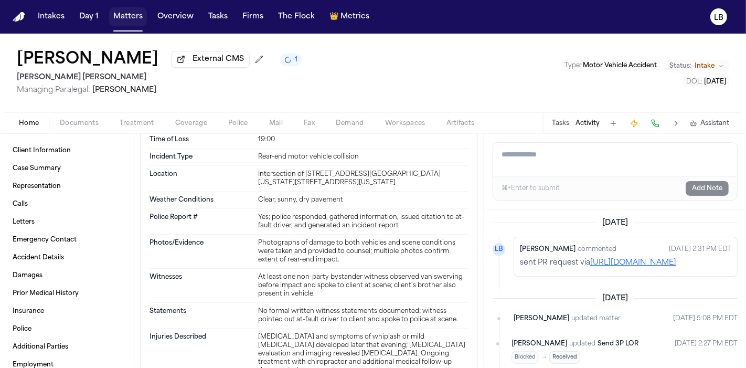
click at [132, 17] on button "Matters" at bounding box center [128, 16] width 38 height 19
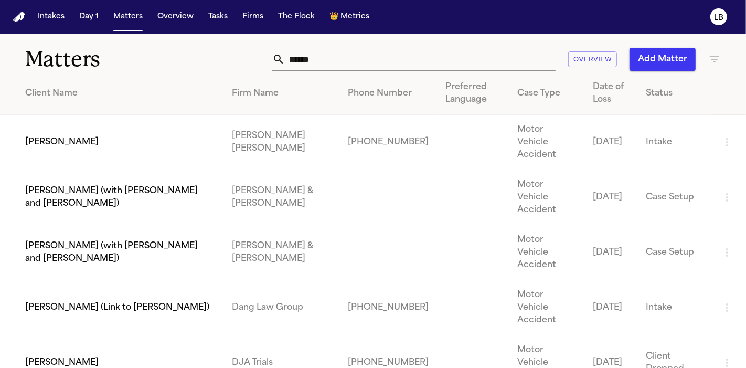
click at [336, 56] on input "******" at bounding box center [420, 59] width 271 height 23
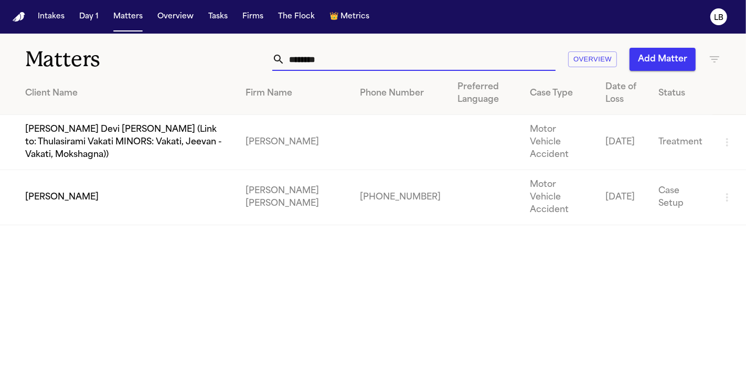
type input "********"
click at [79, 176] on td "[PERSON_NAME]" at bounding box center [118, 197] width 237 height 55
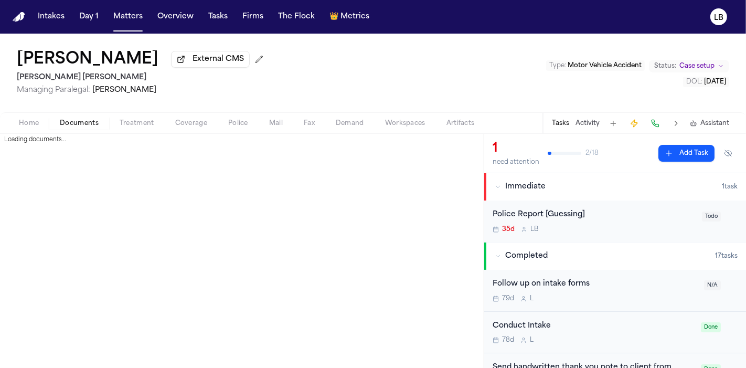
click at [87, 123] on span "Documents" at bounding box center [79, 123] width 39 height 8
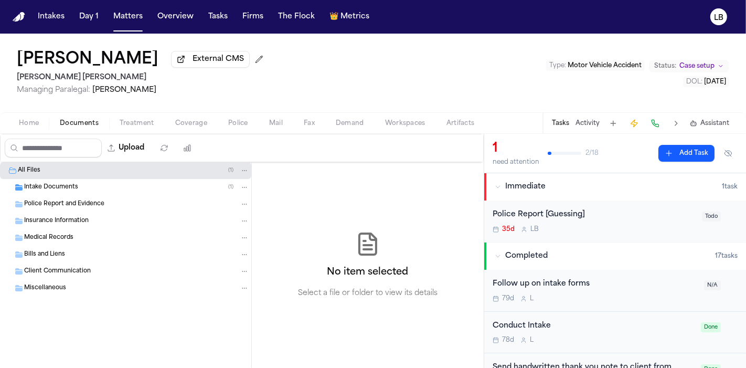
click at [62, 185] on span "Intake Documents" at bounding box center [51, 187] width 54 height 9
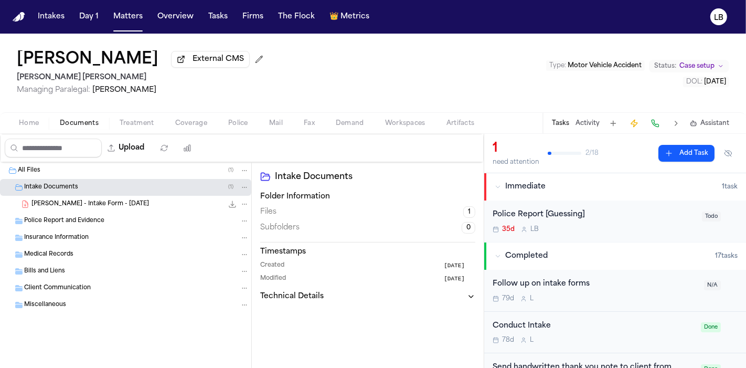
click at [103, 200] on span "S. Flores - Intake Form - 7.17.25" at bounding box center [90, 204] width 118 height 9
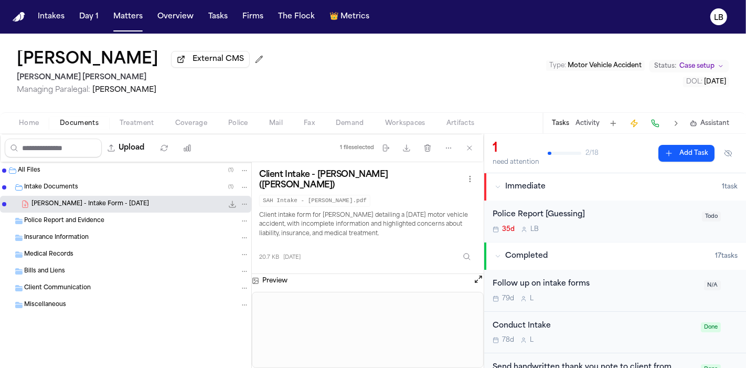
scroll to position [164, 0]
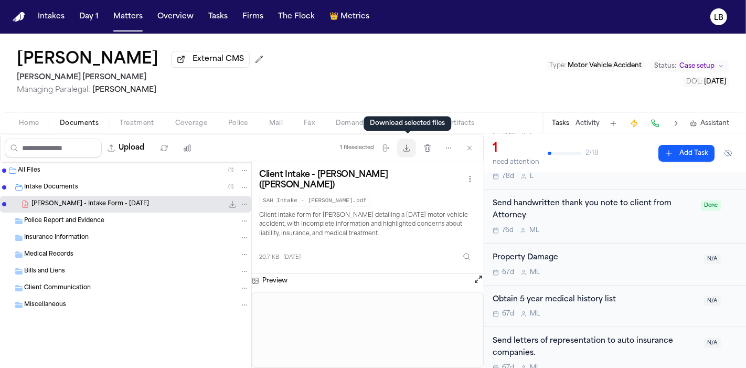
click at [406, 151] on icon "button" at bounding box center [406, 148] width 8 height 8
click at [126, 13] on button "Matters" at bounding box center [128, 16] width 38 height 19
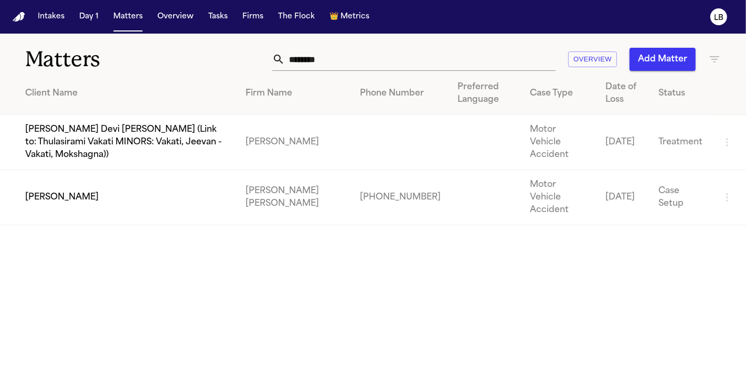
click at [337, 56] on input "********" at bounding box center [420, 59] width 271 height 23
paste input "text"
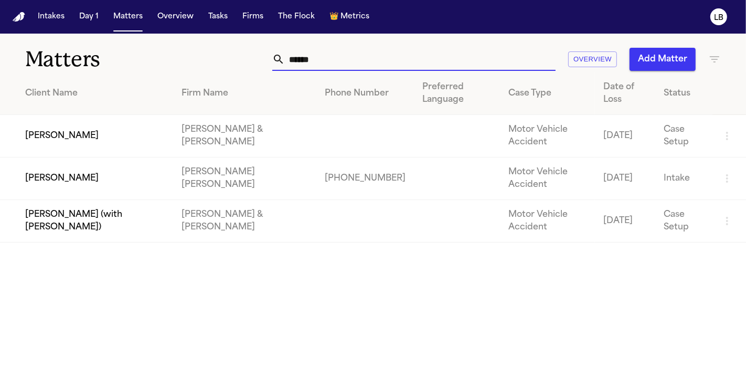
type input "******"
click at [85, 176] on td "[PERSON_NAME]" at bounding box center [86, 178] width 173 height 43
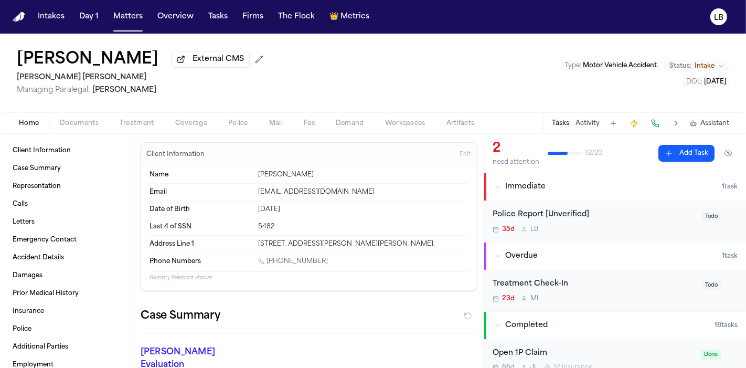
click at [77, 125] on span "Documents" at bounding box center [79, 123] width 39 height 8
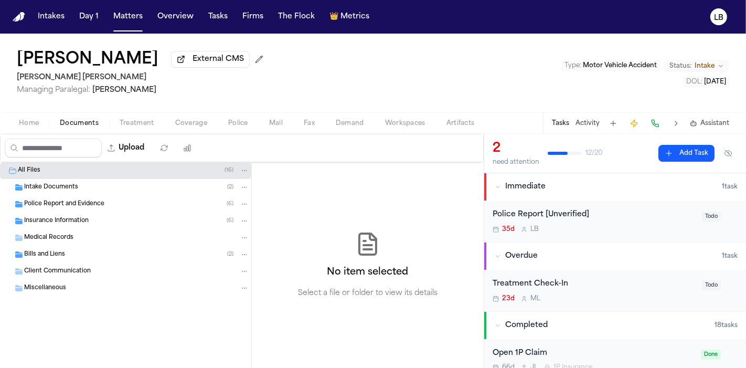
click at [83, 184] on div "Intake Documents ( 2 )" at bounding box center [136, 187] width 225 height 9
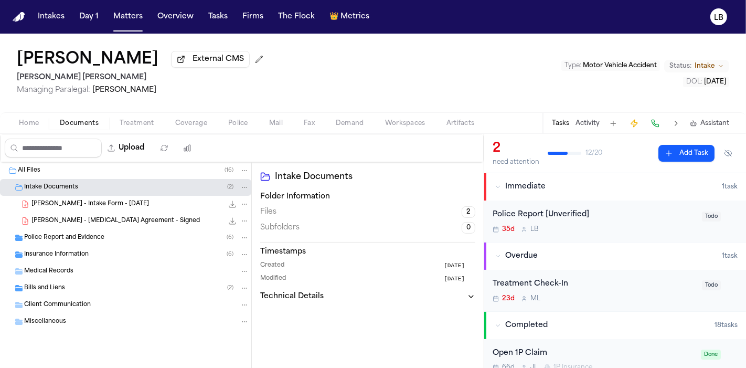
click at [79, 237] on span "Police Report and Evidence" at bounding box center [64, 237] width 80 height 9
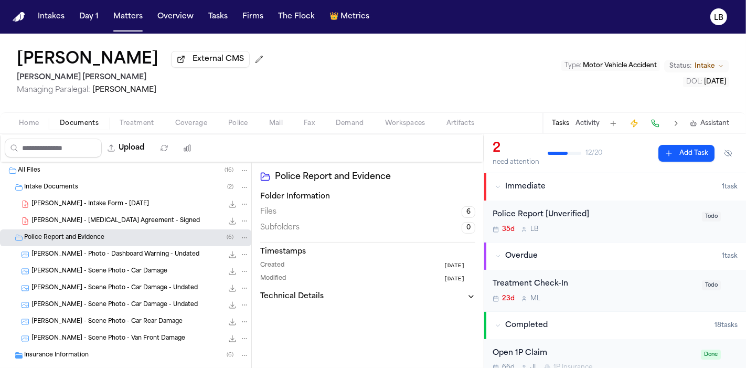
click at [109, 214] on div "S. Warner - Retainer Agreement - Signed 113.0 KB • PDF" at bounding box center [125, 221] width 251 height 17
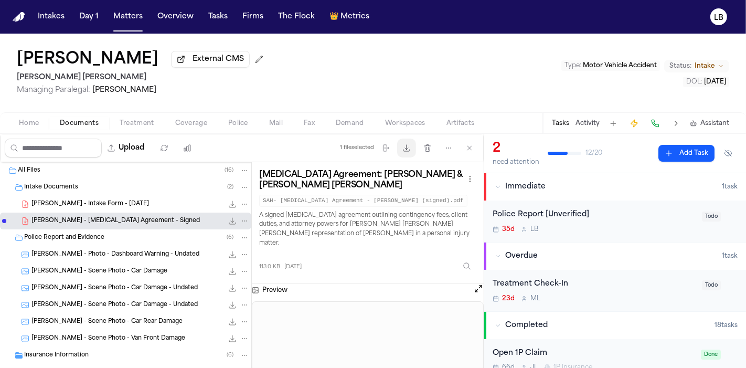
click at [412, 148] on button "Download files" at bounding box center [406, 148] width 19 height 19
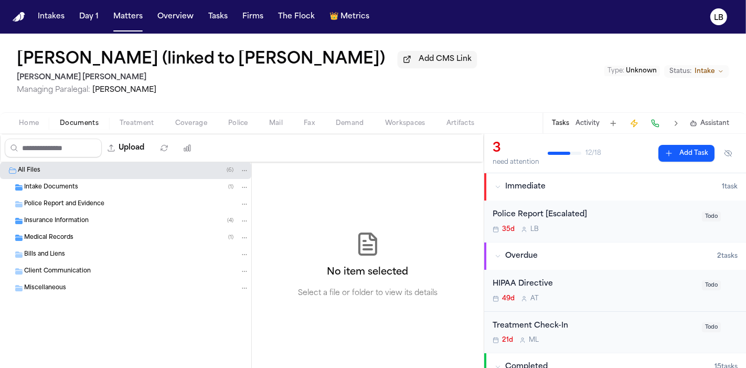
click at [28, 121] on span "Home" at bounding box center [29, 123] width 20 height 8
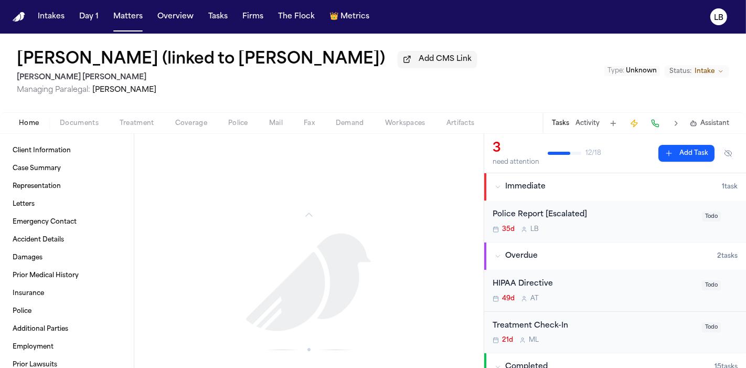
scroll to position [1066, 0]
click at [68, 125] on span "Documents" at bounding box center [79, 123] width 39 height 8
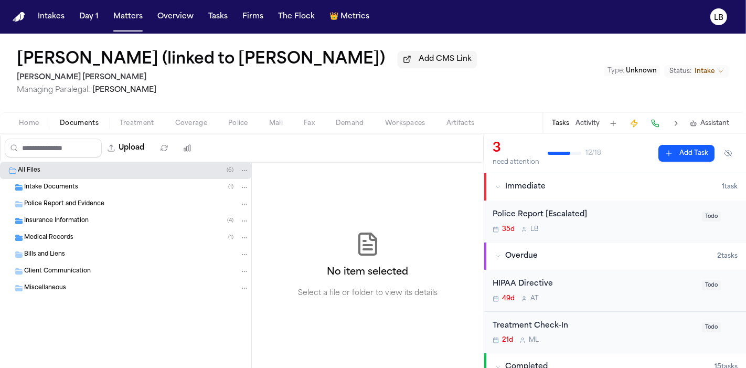
click at [85, 192] on div "Intake Documents ( 1 )" at bounding box center [125, 187] width 251 height 17
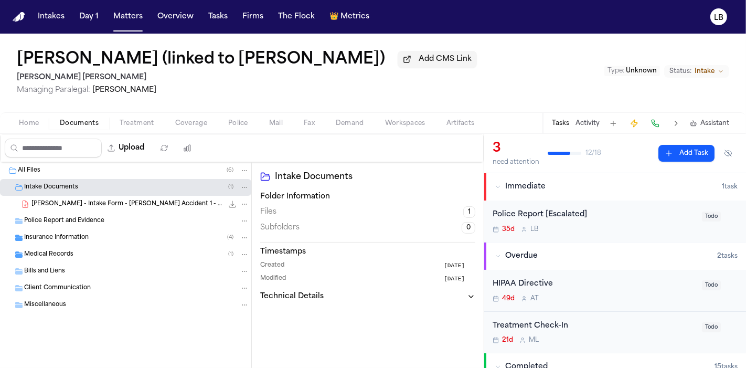
click at [100, 210] on div "[PERSON_NAME] - Intake Form - [PERSON_NAME] Accident 1 - [DATE] 22.8 KB • PDF" at bounding box center [125, 204] width 251 height 17
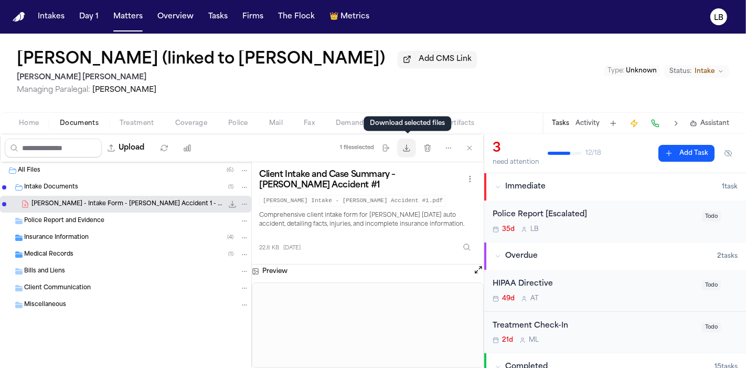
click at [404, 148] on icon "button" at bounding box center [406, 148] width 8 height 8
click at [25, 131] on div "Home Documents Treatment Coverage Police Mail Fax Demand Workspaces Artifacts T…" at bounding box center [373, 122] width 746 height 21
click at [23, 131] on div "Home Documents Treatment Coverage Police Mail Fax Demand Workspaces Artifacts T…" at bounding box center [373, 122] width 746 height 21
click at [23, 130] on div "Home Documents Treatment Coverage Police Mail Fax Demand Workspaces Artifacts T…" at bounding box center [373, 122] width 746 height 21
click at [20, 122] on span "Home" at bounding box center [29, 123] width 20 height 8
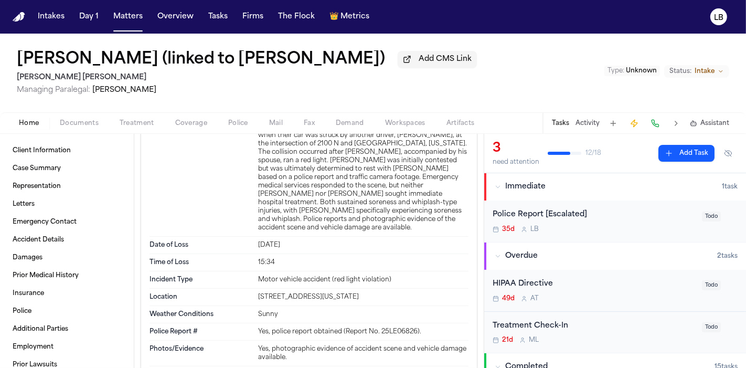
scroll to position [378, 0]
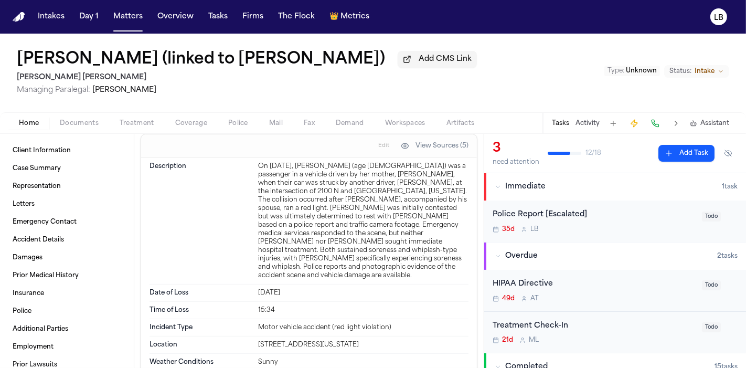
click at [338, 341] on div "2100 N v3600 West St, Lehi, Utah" at bounding box center [363, 345] width 210 height 8
copy div "2100 N v3600 West St, Lehi, Utah"
drag, startPoint x: 132, startPoint y: 19, endPoint x: 137, endPoint y: 18, distance: 5.4
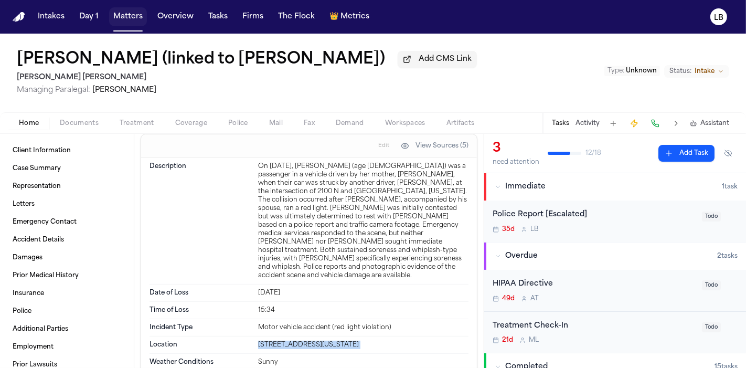
click at [132, 19] on button "Matters" at bounding box center [128, 16] width 38 height 19
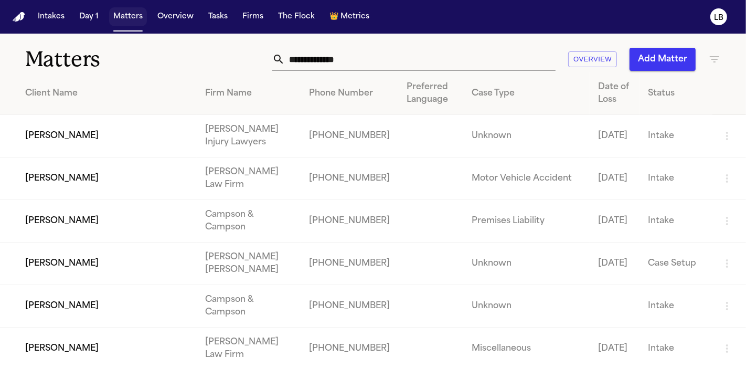
click at [137, 18] on button "Matters" at bounding box center [128, 16] width 38 height 19
click at [375, 56] on input "text" at bounding box center [420, 59] width 271 height 23
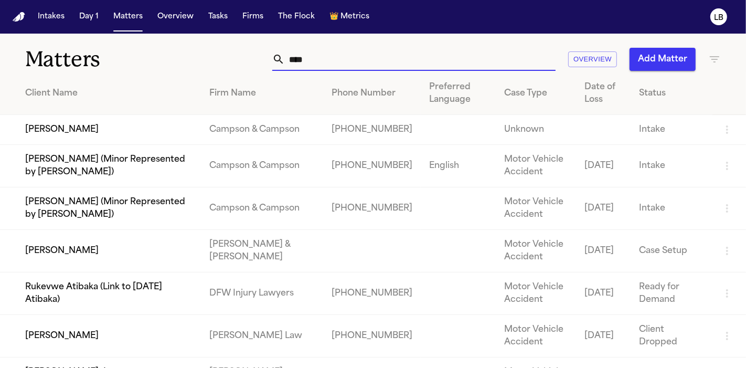
click at [331, 54] on input "****" at bounding box center [420, 59] width 271 height 23
type input "*****"
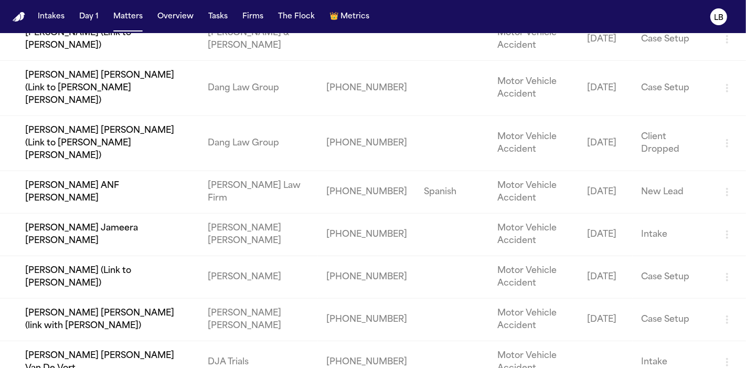
scroll to position [704, 0]
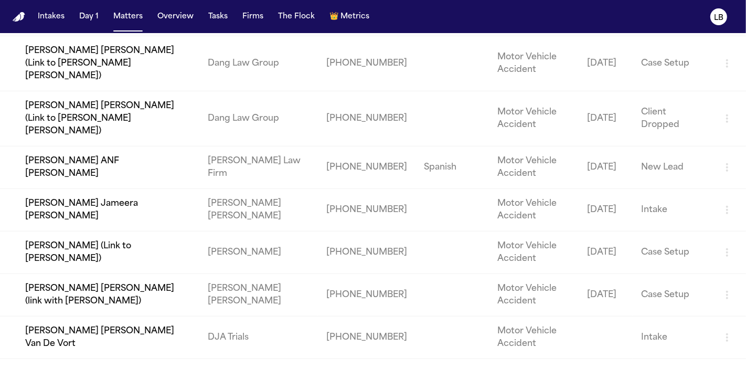
click at [72, 196] on td "[PERSON_NAME] Jameera [PERSON_NAME]" at bounding box center [99, 209] width 199 height 43
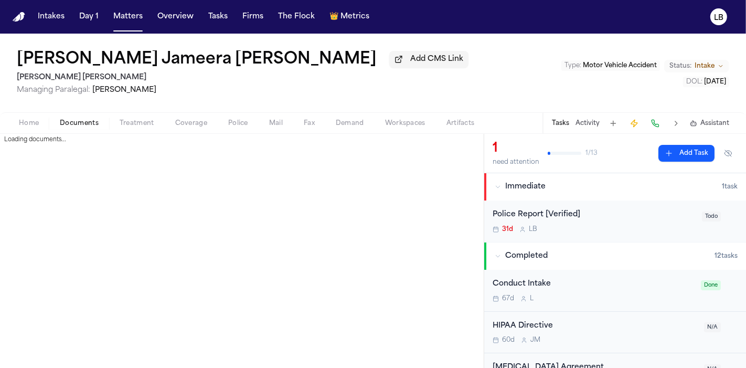
click at [78, 121] on span "Documents" at bounding box center [79, 123] width 39 height 8
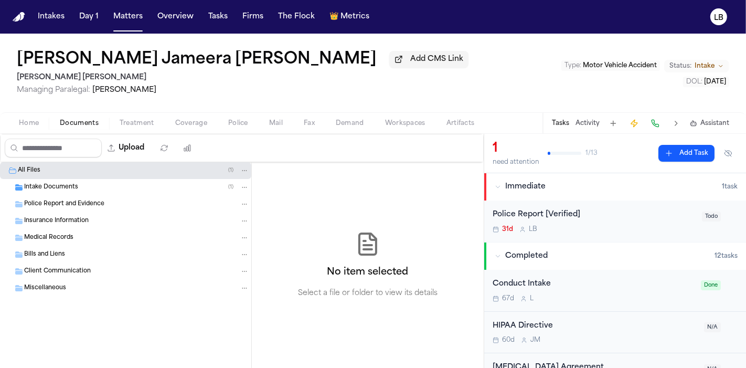
click at [72, 185] on span "Intake Documents" at bounding box center [51, 187] width 54 height 9
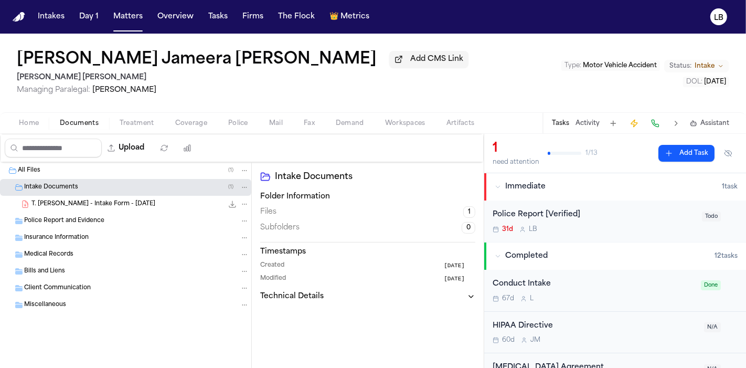
click at [90, 207] on span "T. Alexander Rogers - Intake Form - 7.19.25" at bounding box center [93, 204] width 124 height 9
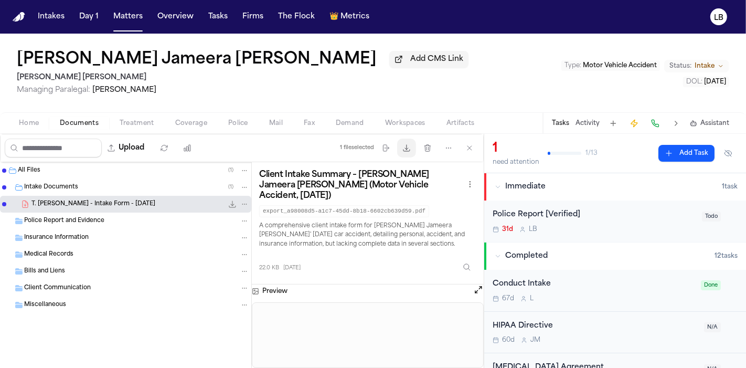
click at [406, 151] on icon "button" at bounding box center [407, 148] width 6 height 6
click at [405, 149] on icon "button" at bounding box center [406, 148] width 8 height 8
drag, startPoint x: 123, startPoint y: 59, endPoint x: 59, endPoint y: 63, distance: 64.2
click at [59, 63] on h1 "[PERSON_NAME] Jameera [PERSON_NAME]" at bounding box center [197, 59] width 360 height 19
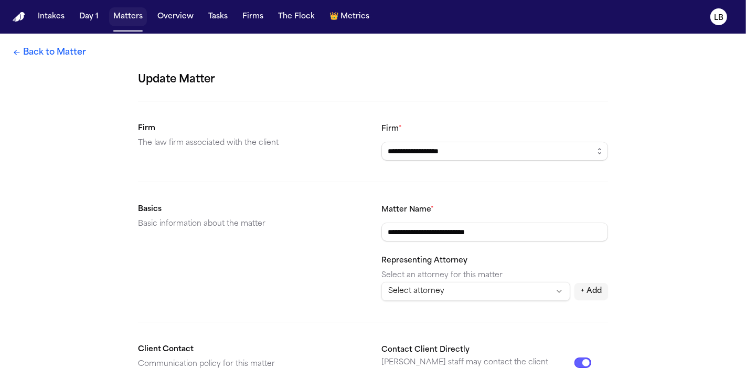
click at [129, 14] on button "Matters" at bounding box center [128, 16] width 38 height 19
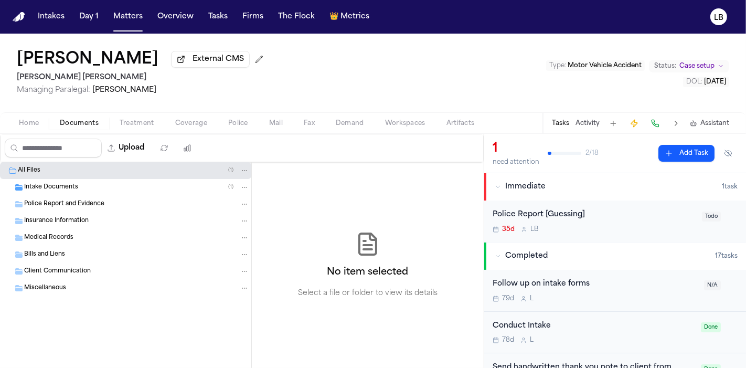
click at [619, 207] on div "Police Report [Guessing] 35d L B Todo" at bounding box center [615, 220] width 262 height 41
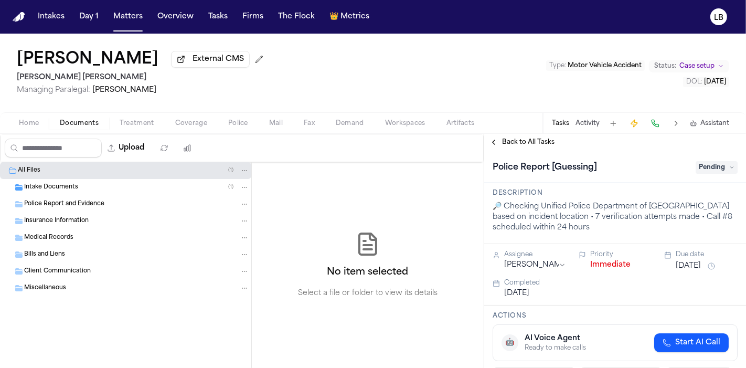
click at [713, 169] on span "Pending" at bounding box center [717, 167] width 42 height 13
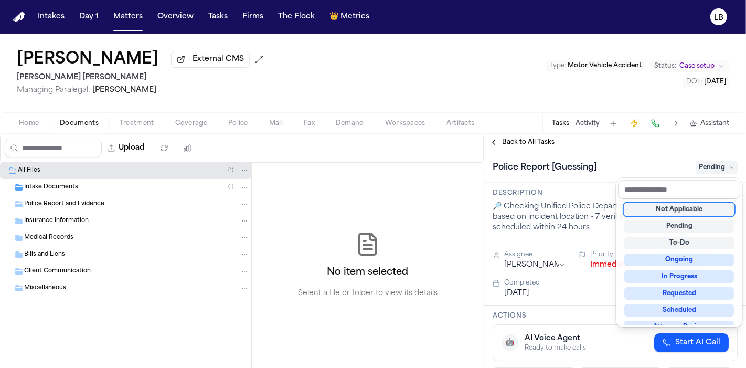
click at [691, 210] on div "Not Applicable" at bounding box center [679, 209] width 110 height 13
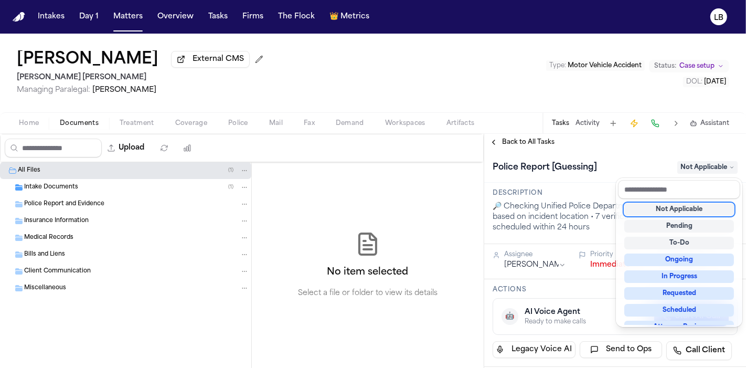
click at [590, 120] on div "[PERSON_NAME] External CMS [PERSON_NAME] [PERSON_NAME] Managing Paralegal: [PER…" at bounding box center [373, 201] width 746 height 334
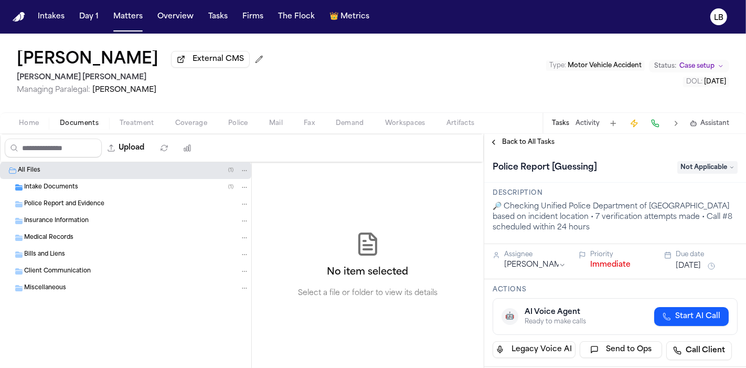
click at [590, 125] on button "Activity" at bounding box center [588, 123] width 24 height 8
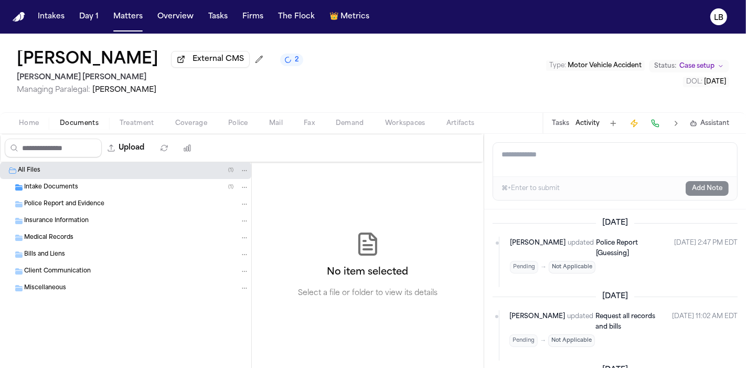
click at [566, 153] on textarea "Add a note to this matter" at bounding box center [615, 160] width 244 height 34
type textarea "**********"
drag, startPoint x: 709, startPoint y: 186, endPoint x: 714, endPoint y: 189, distance: 5.7
click at [714, 189] on button "Add Note" at bounding box center [707, 188] width 43 height 15
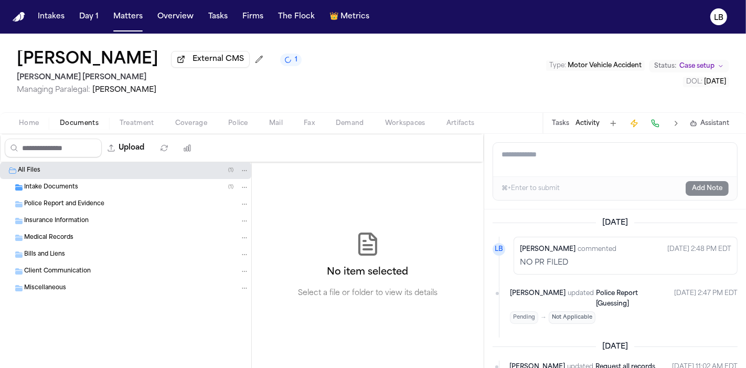
click at [486, 150] on div "Add a note to this matter ⌘+Enter to submit Add Note" at bounding box center [615, 172] width 262 height 76
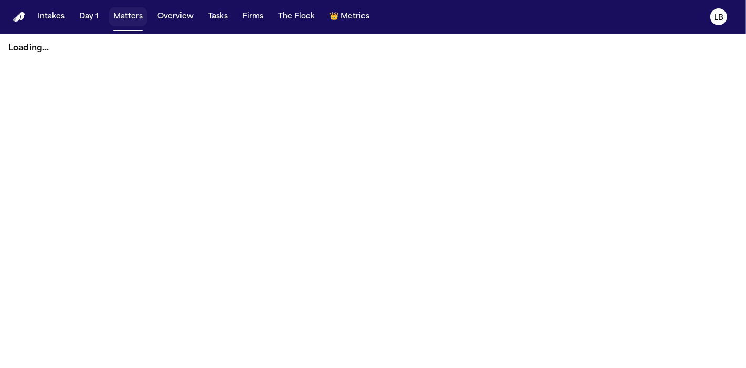
click at [133, 22] on button "Matters" at bounding box center [128, 16] width 38 height 19
click at [131, 12] on button "Matters" at bounding box center [128, 16] width 38 height 19
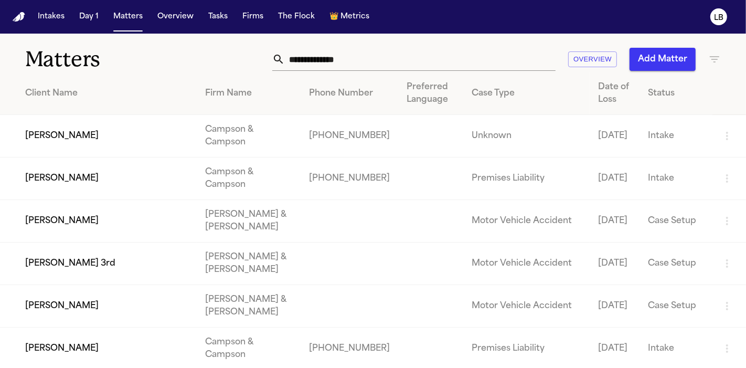
click at [369, 57] on input "text" at bounding box center [420, 59] width 271 height 23
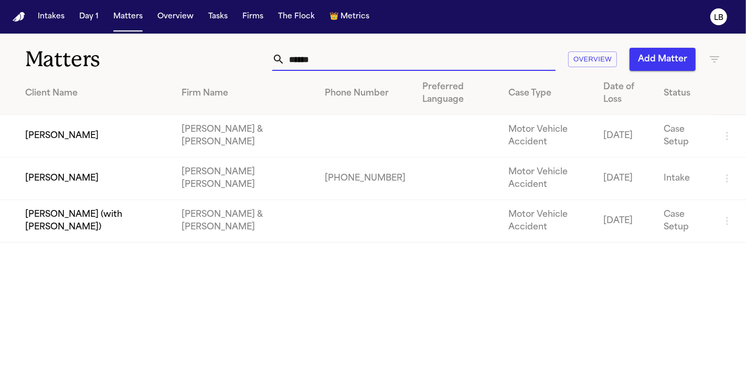
type input "******"
click at [271, 169] on td "[PERSON_NAME] [PERSON_NAME]" at bounding box center [244, 178] width 143 height 43
click at [62, 172] on td "[PERSON_NAME]" at bounding box center [86, 178] width 173 height 43
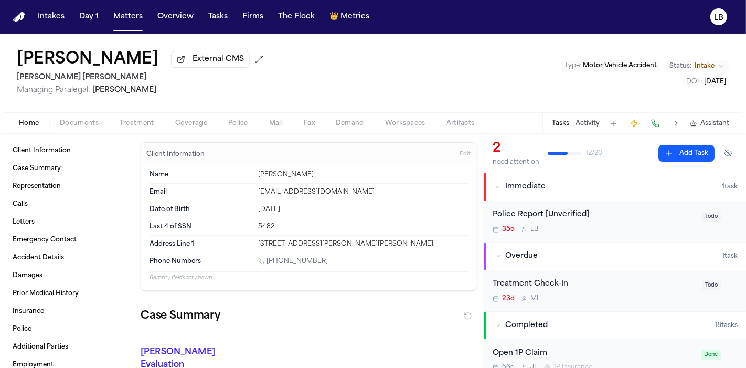
click at [483, 124] on button "Activity" at bounding box center [588, 123] width 24 height 8
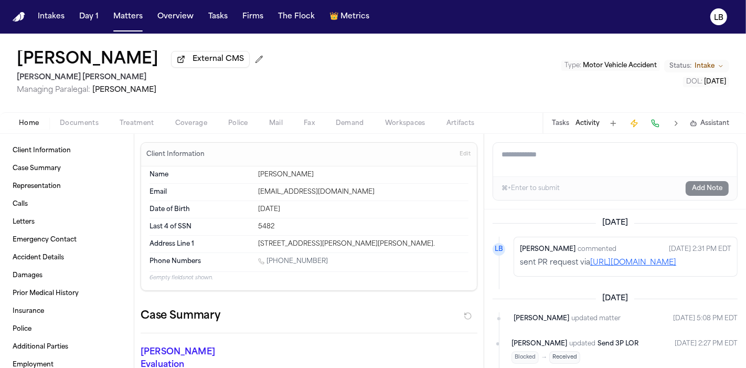
click at [79, 126] on span "Documents" at bounding box center [79, 123] width 39 height 8
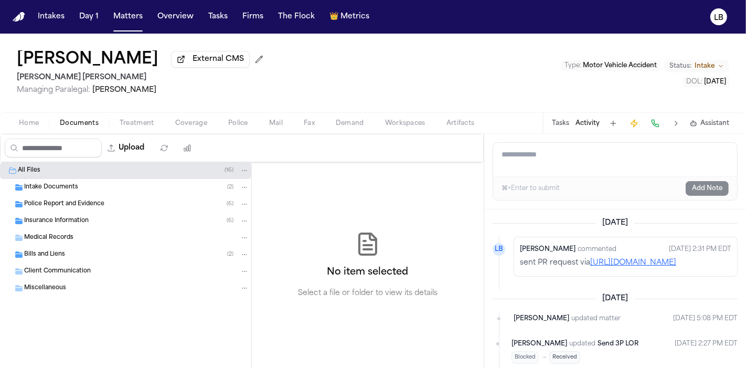
click at [113, 198] on div "Police Report and Evidence ( 6 )" at bounding box center [125, 204] width 251 height 17
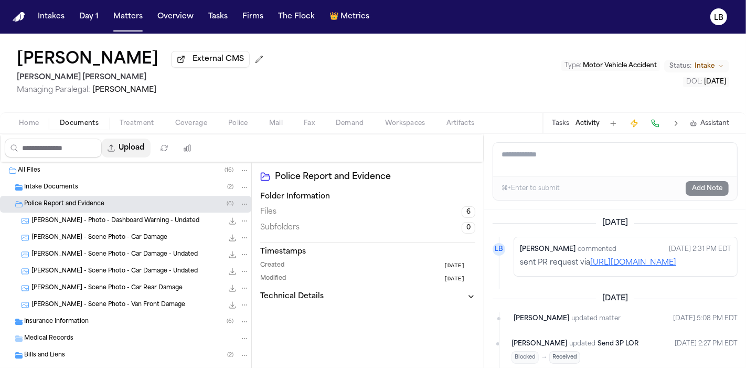
click at [147, 151] on button "Upload" at bounding box center [126, 148] width 49 height 19
select select "**********"
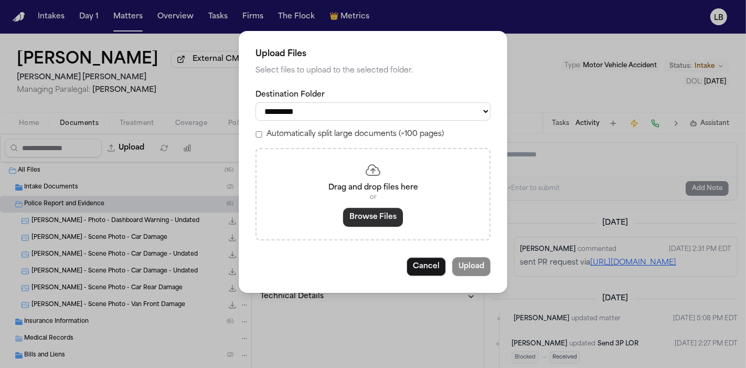
click at [378, 214] on button "Browse Files" at bounding box center [373, 217] width 60 height 19
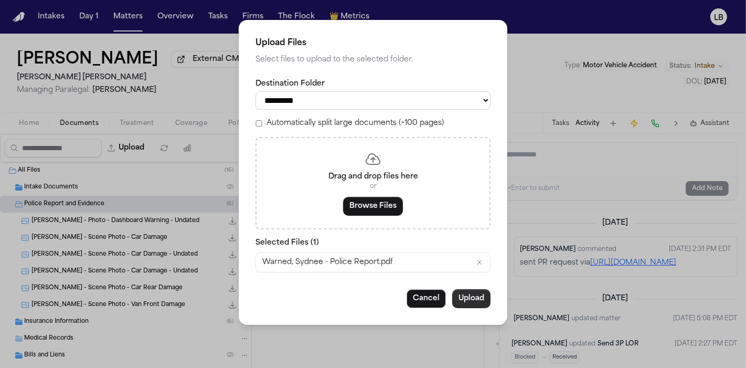
click at [466, 299] on button "Upload" at bounding box center [471, 298] width 38 height 19
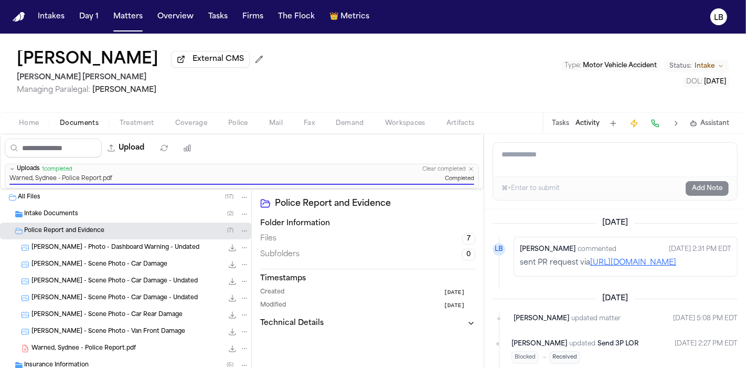
click at [483, 126] on button "Tasks" at bounding box center [560, 123] width 17 height 8
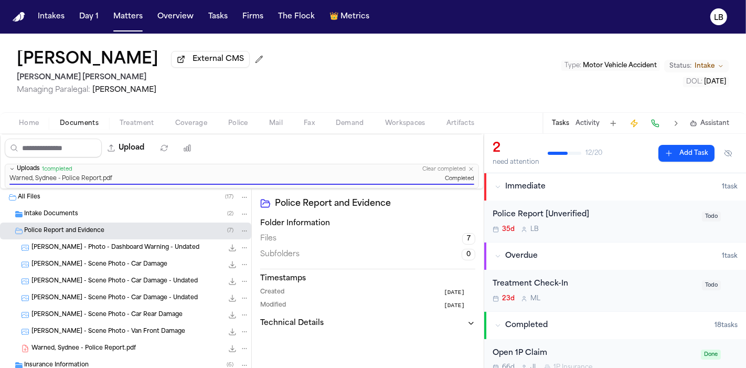
click at [483, 224] on div "Police Report [Unverified] 35d L B" at bounding box center [594, 221] width 203 height 25
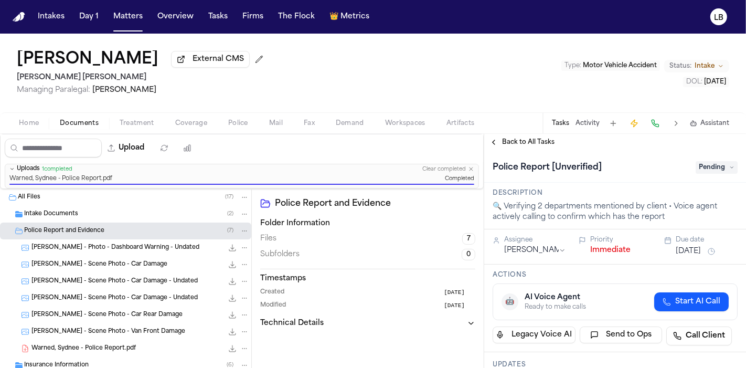
click at [483, 171] on span "Pending" at bounding box center [717, 167] width 42 height 13
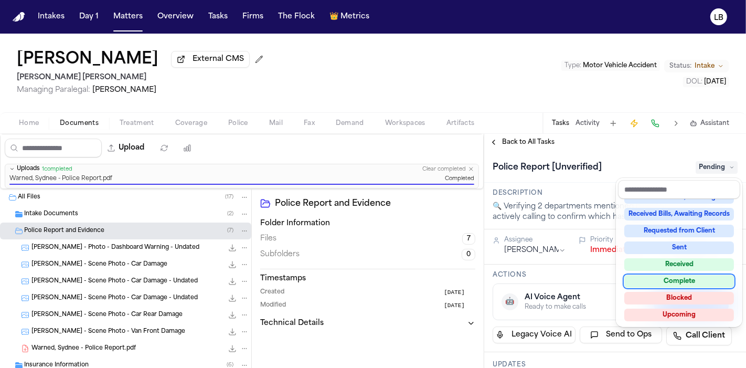
click at [483, 275] on div "Complete" at bounding box center [679, 281] width 110 height 13
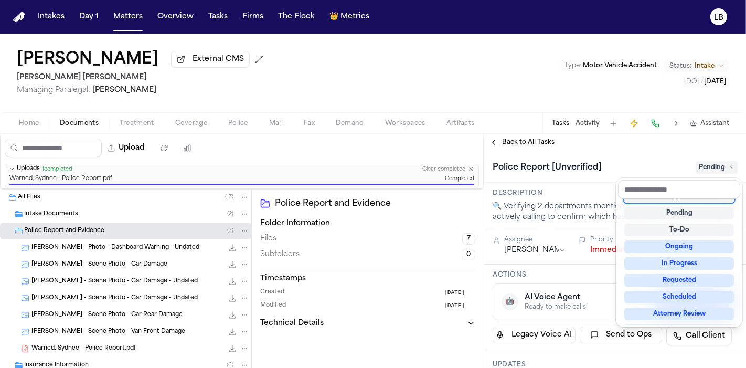
scroll to position [4, 0]
